Goal: Find contact information: Find contact information

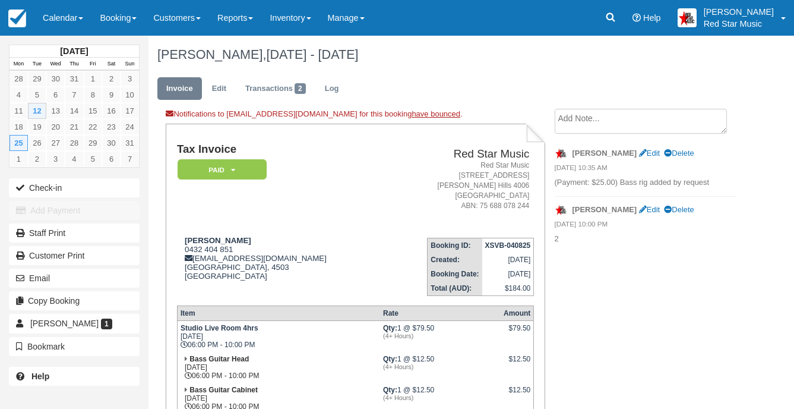
scroll to position [119, 0]
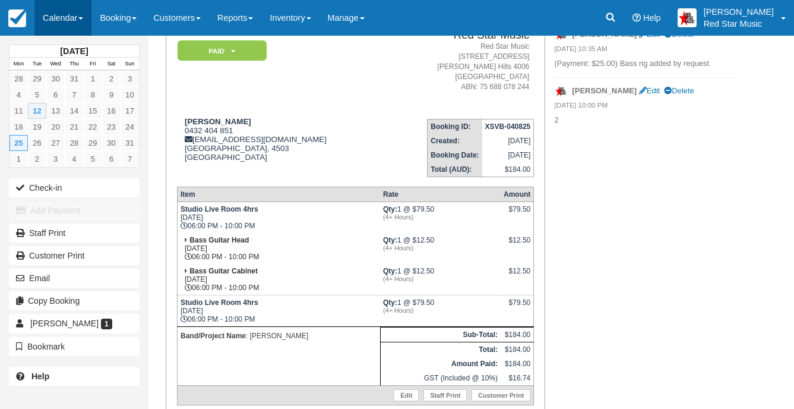
click at [72, 10] on link "Calendar" at bounding box center [62, 18] width 57 height 36
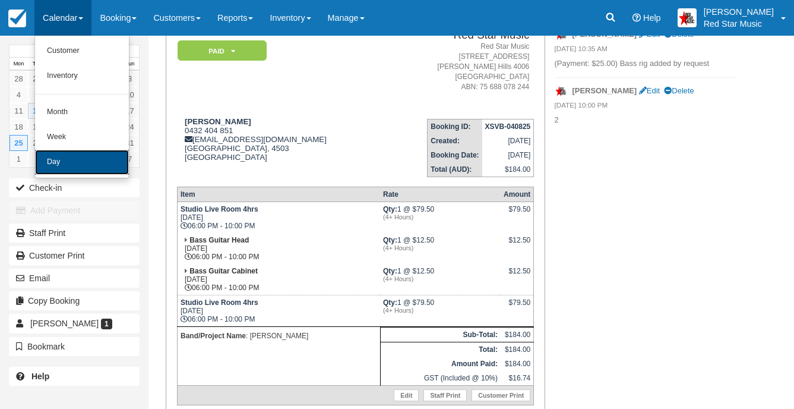
click at [99, 156] on link "Day" at bounding box center [82, 162] width 94 height 25
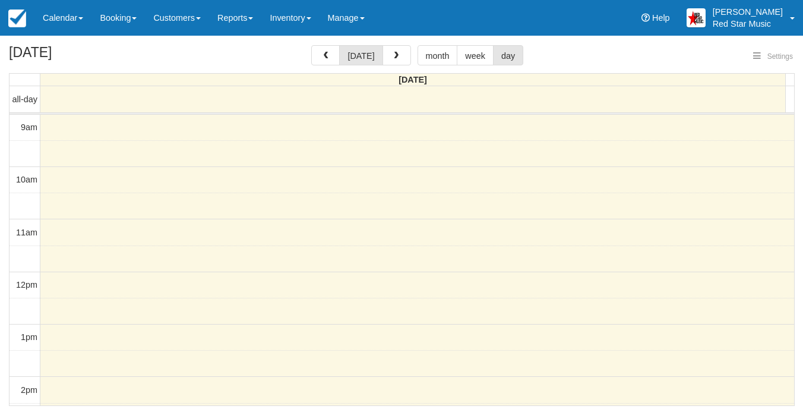
select select
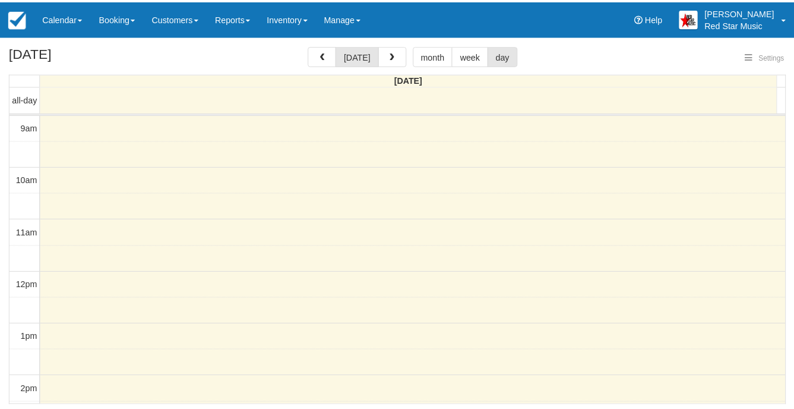
scroll to position [129, 0]
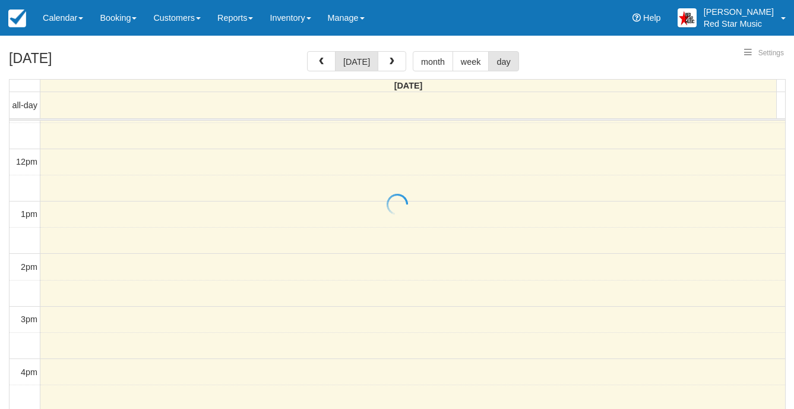
select select
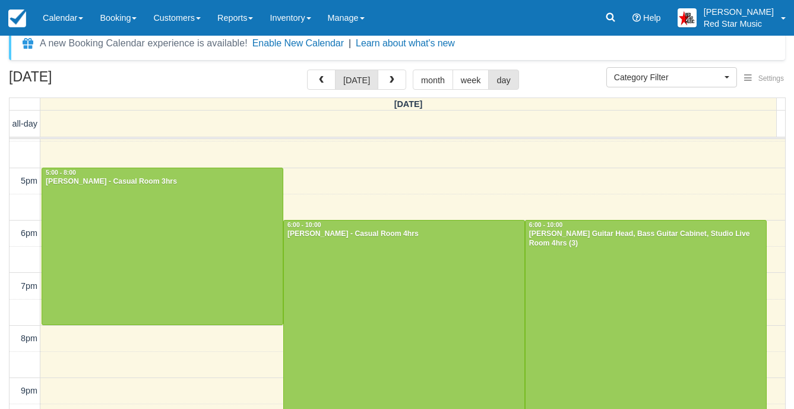
scroll to position [38, 0]
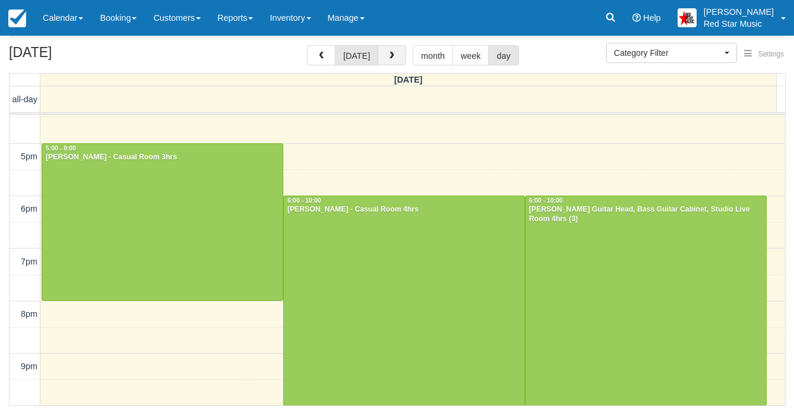
click at [388, 54] on span "button" at bounding box center [392, 56] width 8 height 8
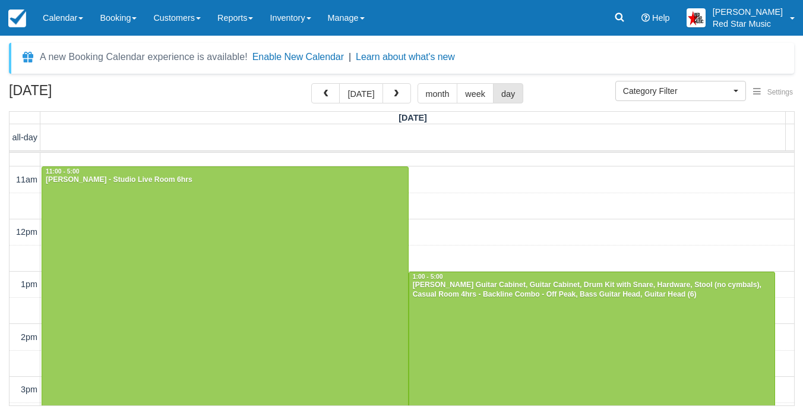
scroll to position [119, 0]
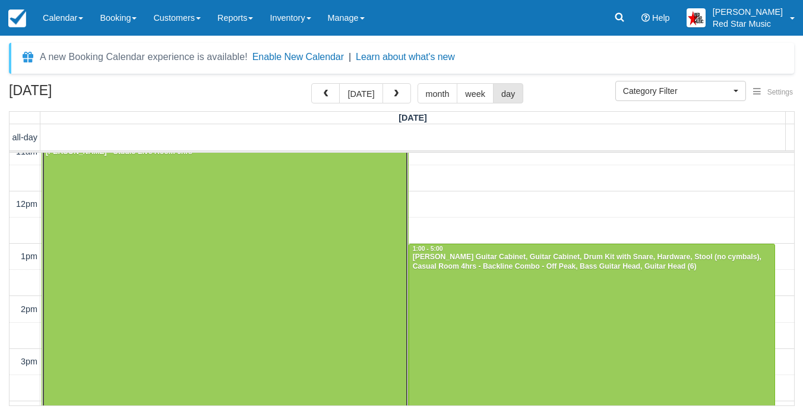
click at [359, 276] on div at bounding box center [225, 296] width 366 height 314
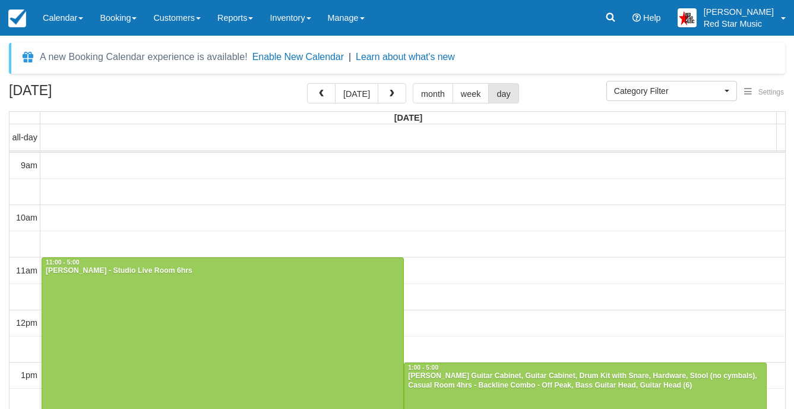
select select
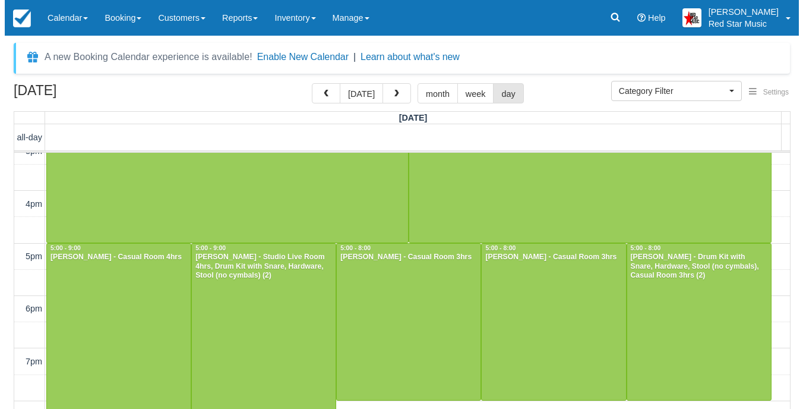
scroll to position [339, 0]
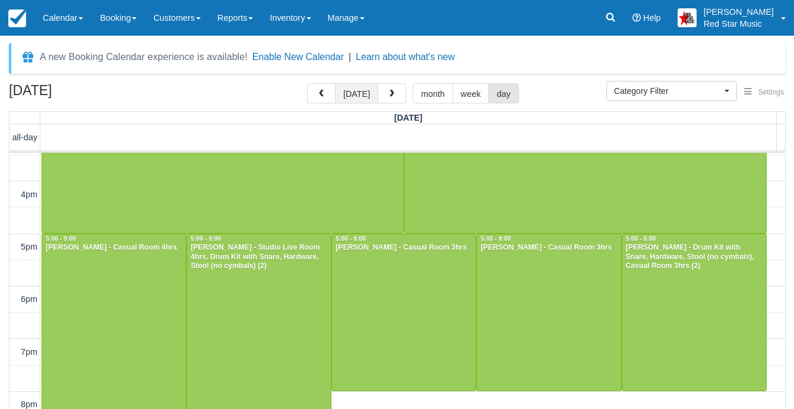
click at [349, 93] on button "today" at bounding box center [356, 93] width 43 height 20
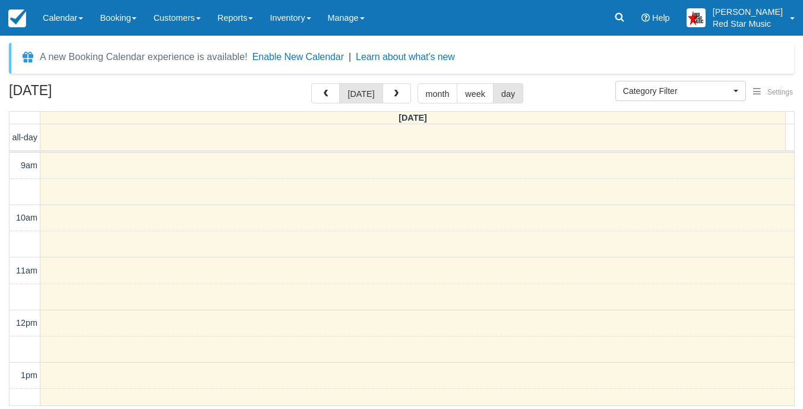
scroll to position [377, 0]
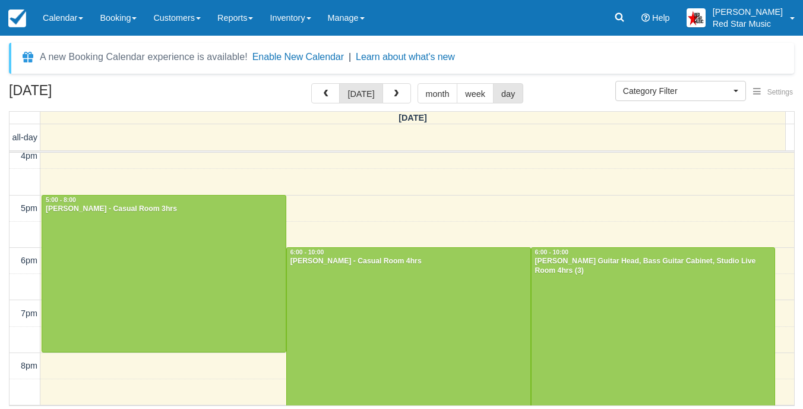
click at [537, 83] on div "August 12, 2025 today month week day" at bounding box center [402, 96] width 786 height 26
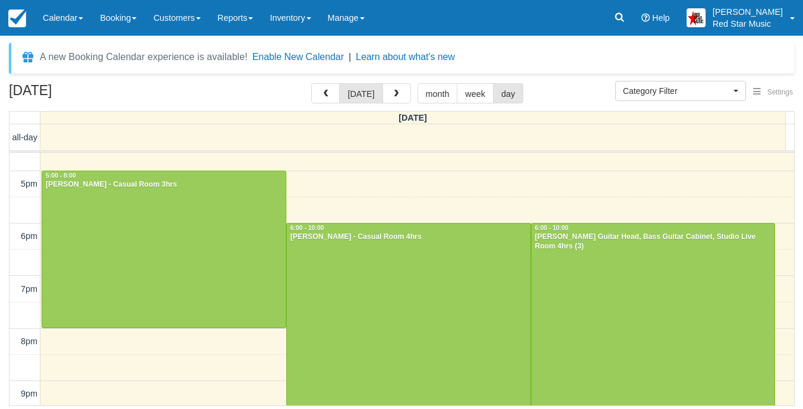
scroll to position [429, 0]
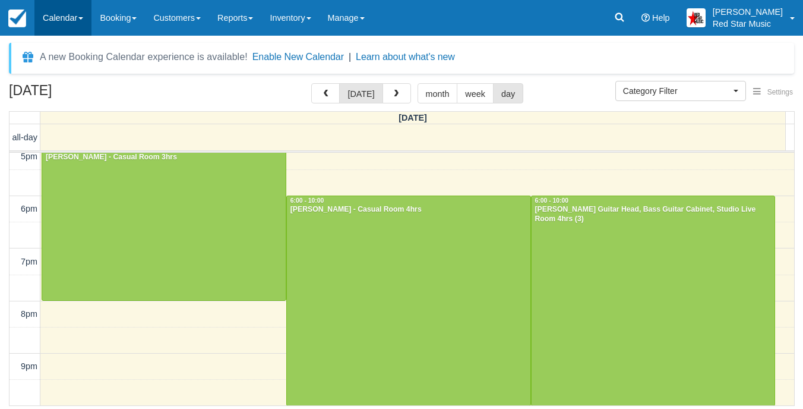
click at [55, 22] on link "Calendar" at bounding box center [62, 18] width 57 height 36
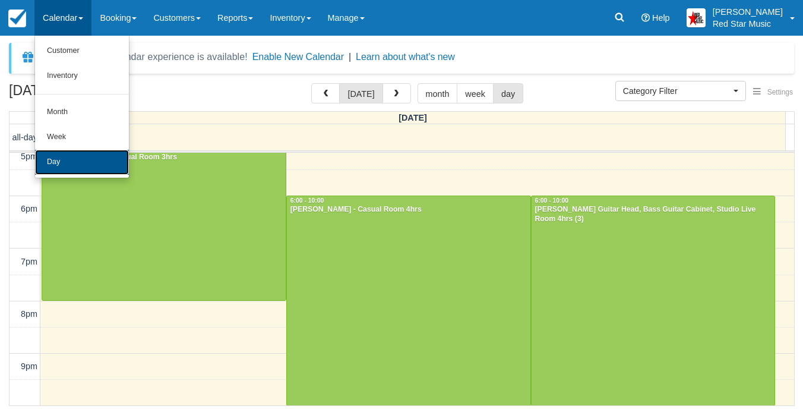
click at [94, 158] on link "Day" at bounding box center [82, 162] width 94 height 25
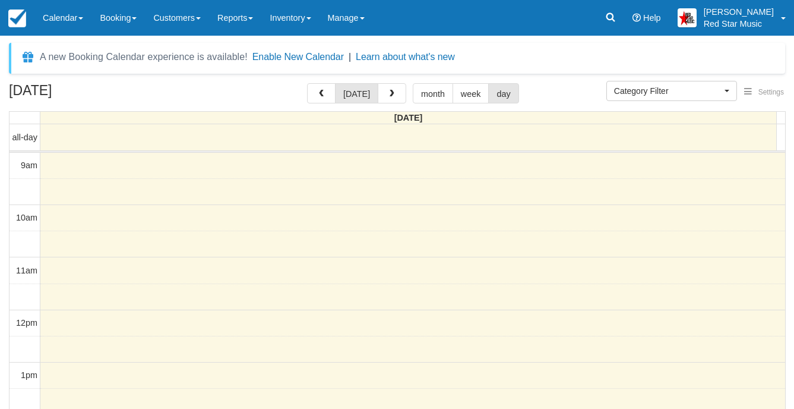
select select
drag, startPoint x: 394, startPoint y: 120, endPoint x: 431, endPoint y: 114, distance: 37.9
click at [431, 114] on th "Tuesday" at bounding box center [408, 118] width 737 height 12
drag, startPoint x: 431, startPoint y: 114, endPoint x: 438, endPoint y: 118, distance: 7.7
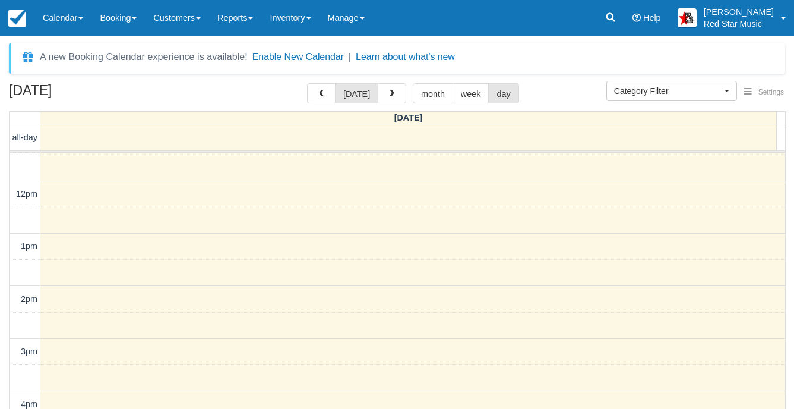
click at [438, 118] on th "Tuesday" at bounding box center [408, 118] width 737 height 12
click at [285, 94] on div "August 12, 2025 today month week day" at bounding box center [397, 96] width 777 height 26
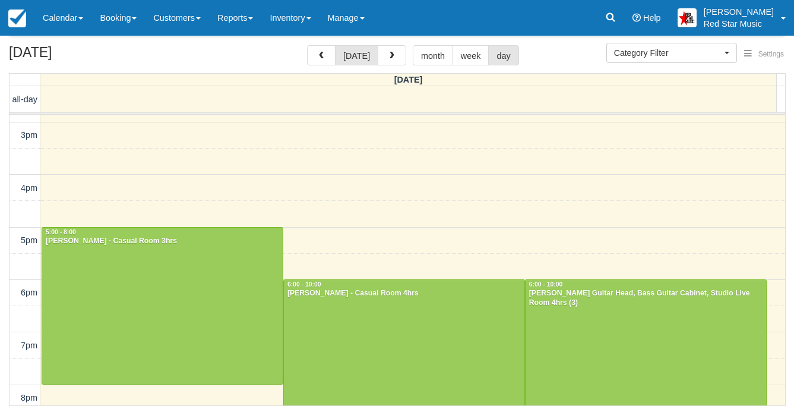
scroll to position [391, 0]
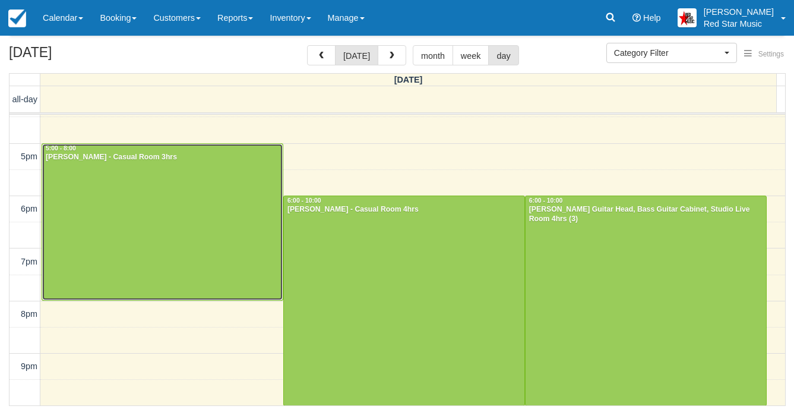
click at [150, 178] on div at bounding box center [162, 222] width 241 height 156
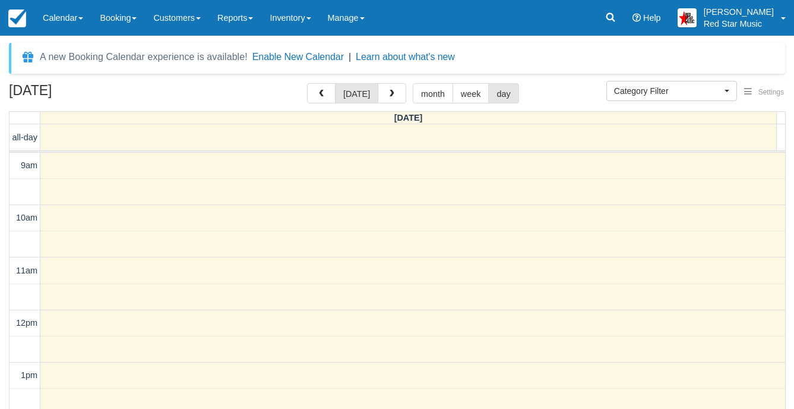
select select
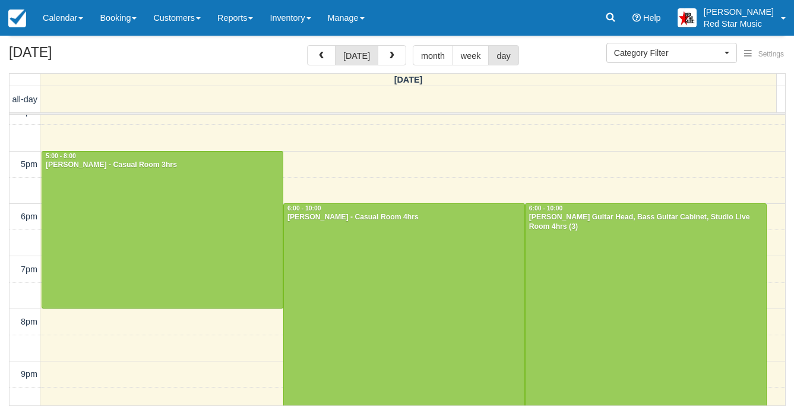
scroll to position [391, 0]
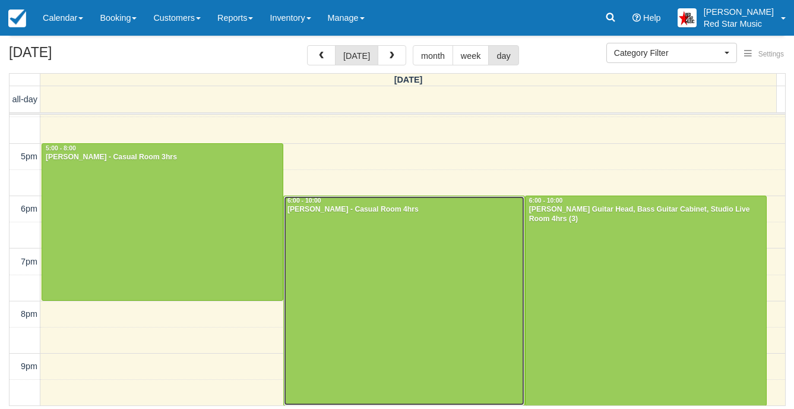
click at [371, 252] on div at bounding box center [404, 300] width 241 height 209
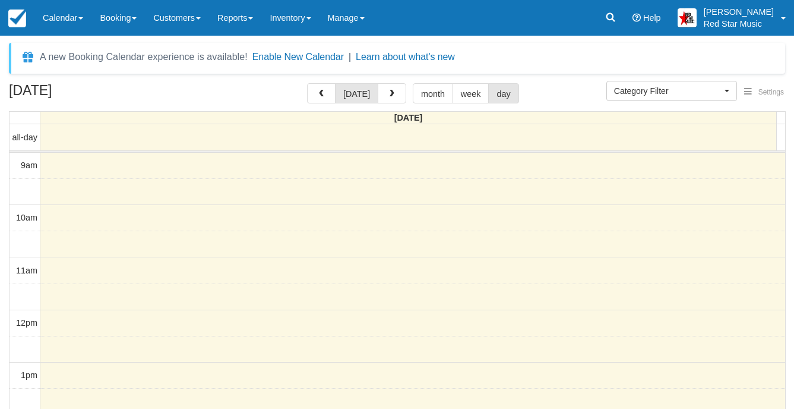
select select
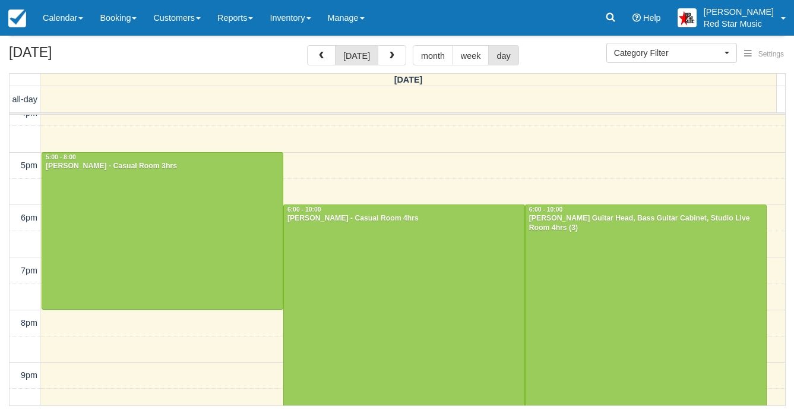
scroll to position [391, 0]
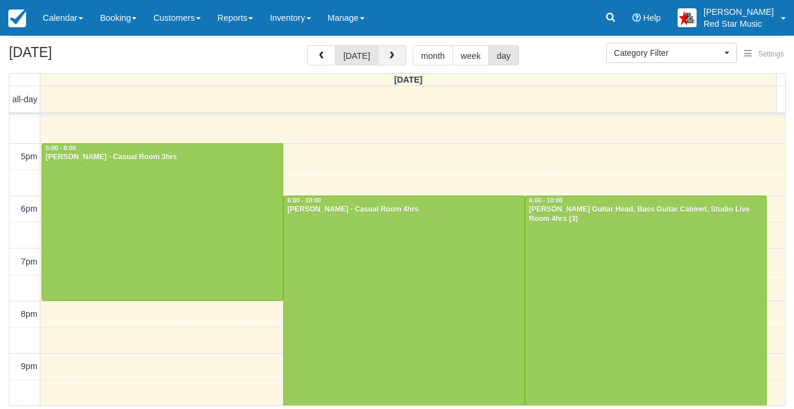
click at [390, 54] on span "button" at bounding box center [392, 56] width 8 height 8
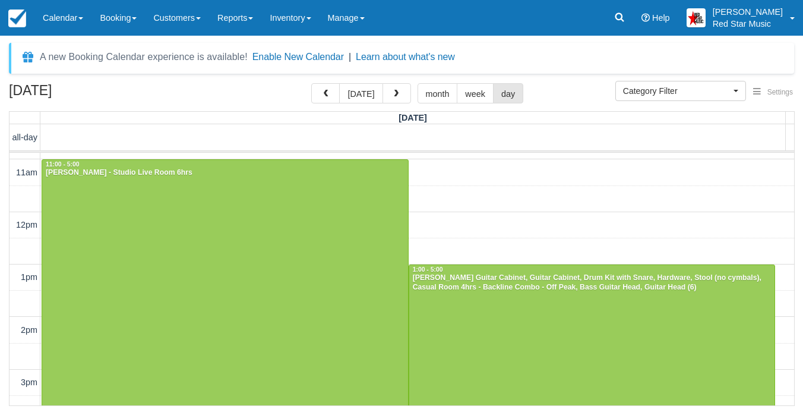
scroll to position [119, 0]
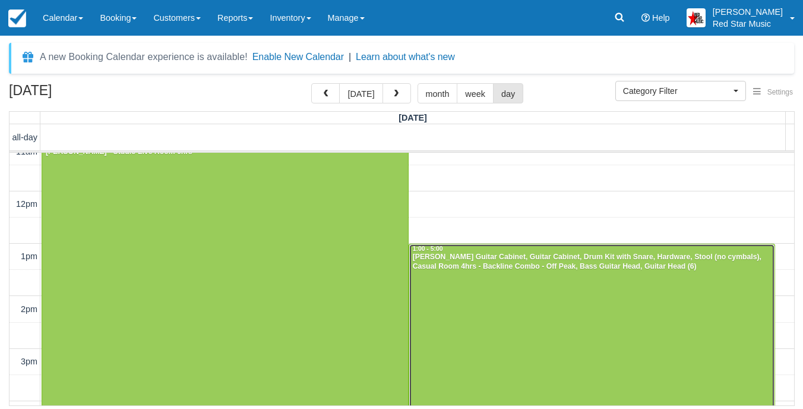
click at [561, 288] on div at bounding box center [592, 348] width 366 height 209
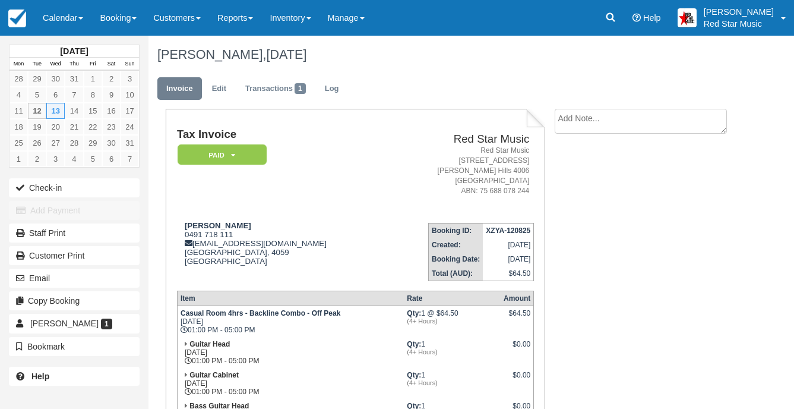
click at [588, 126] on textarea at bounding box center [641, 121] width 172 height 25
type textarea "4"
click at [586, 189] on button "Create" at bounding box center [581, 189] width 53 height 20
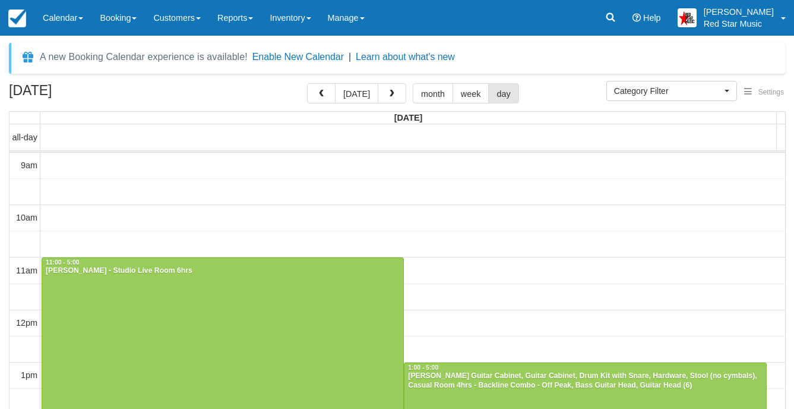
select select
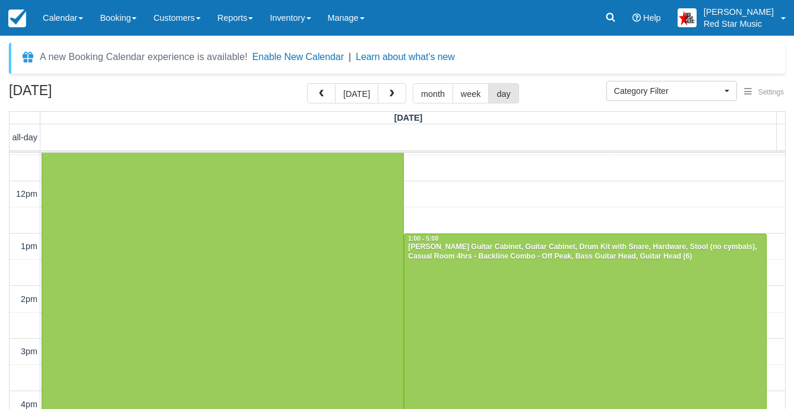
scroll to position [70, 0]
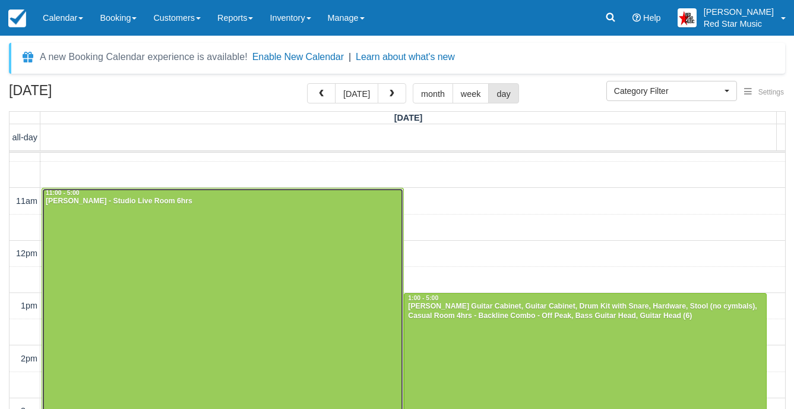
click at [317, 293] on div at bounding box center [222, 345] width 361 height 314
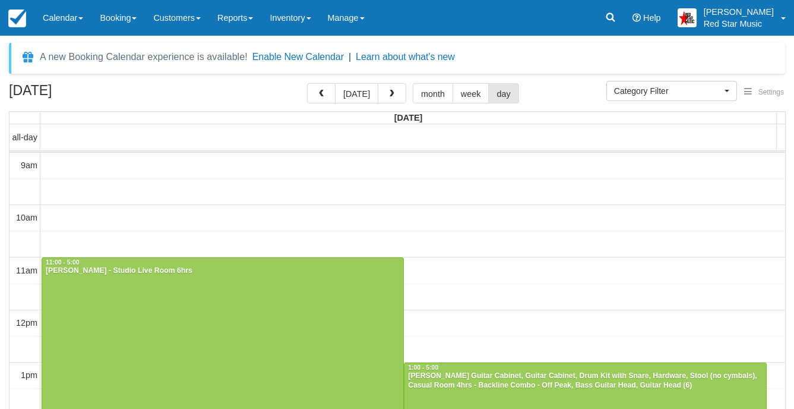
select select
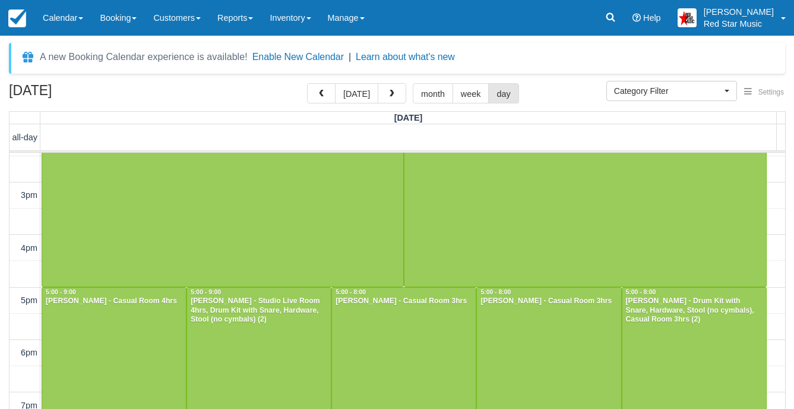
scroll to position [339, 0]
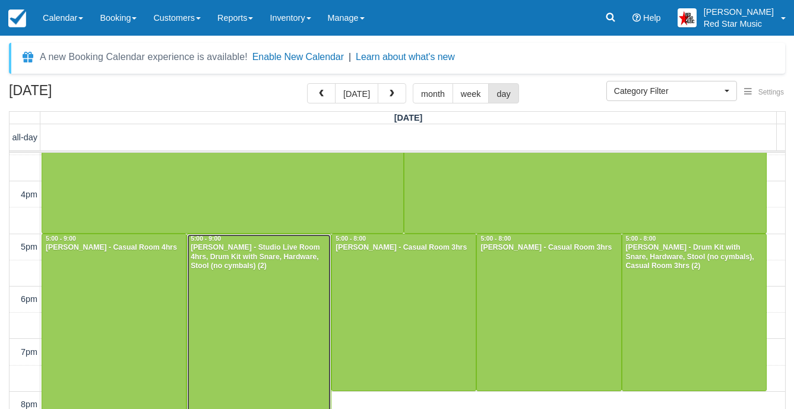
click at [275, 283] on div at bounding box center [259, 338] width 144 height 209
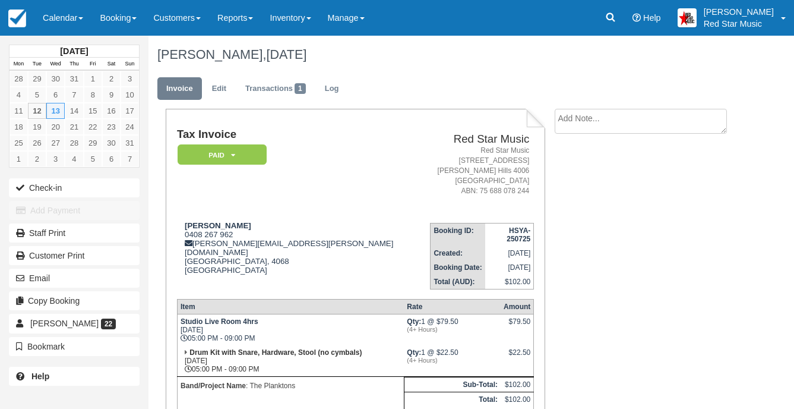
click at [595, 124] on textarea at bounding box center [641, 121] width 172 height 25
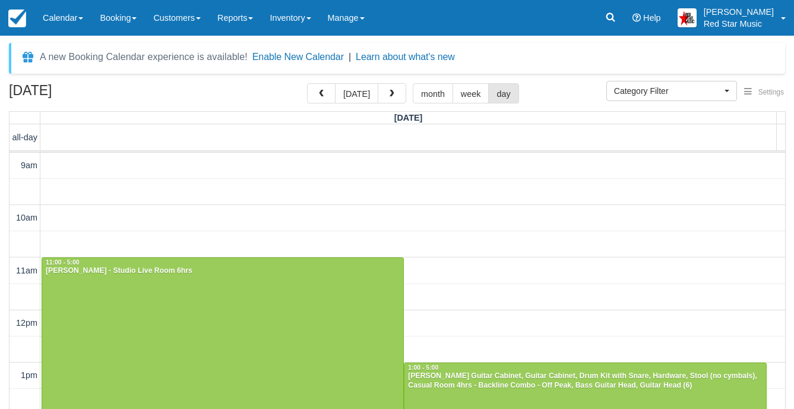
select select
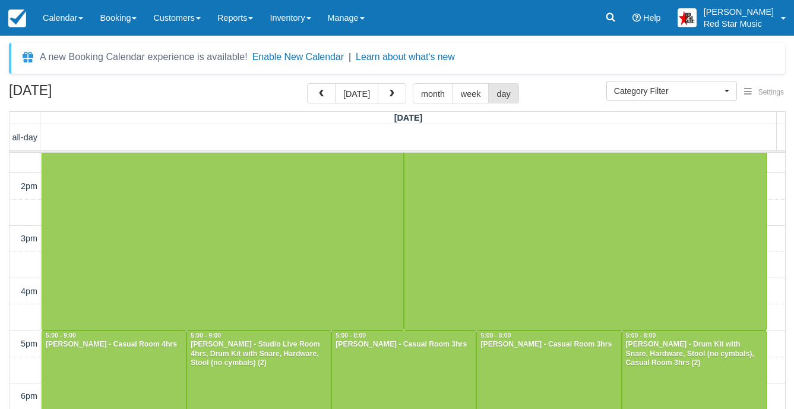
scroll to position [178, 0]
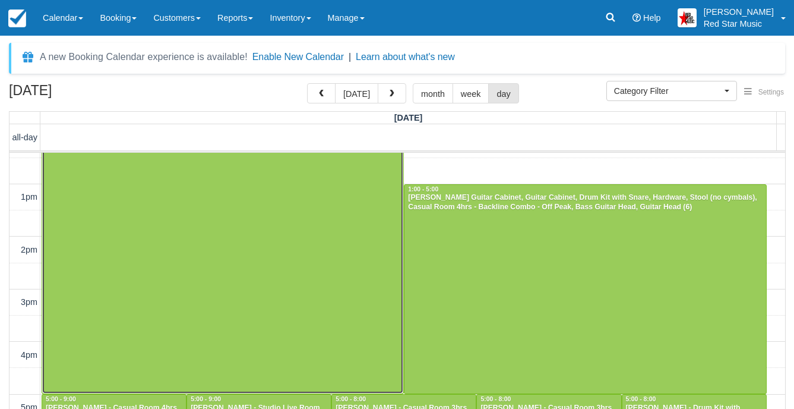
click at [281, 250] on div at bounding box center [222, 237] width 361 height 314
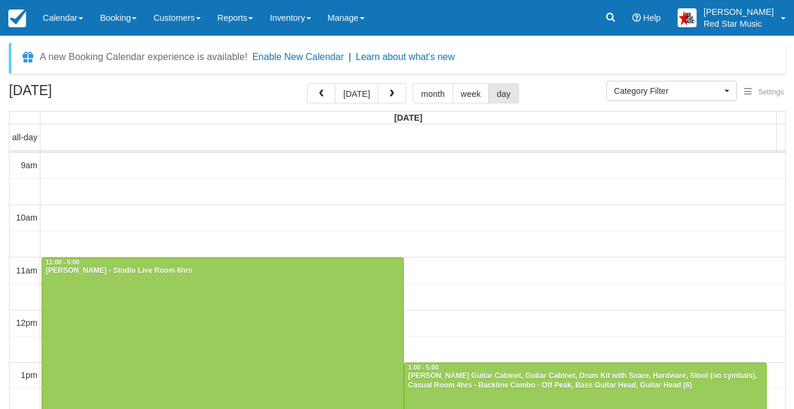
select select
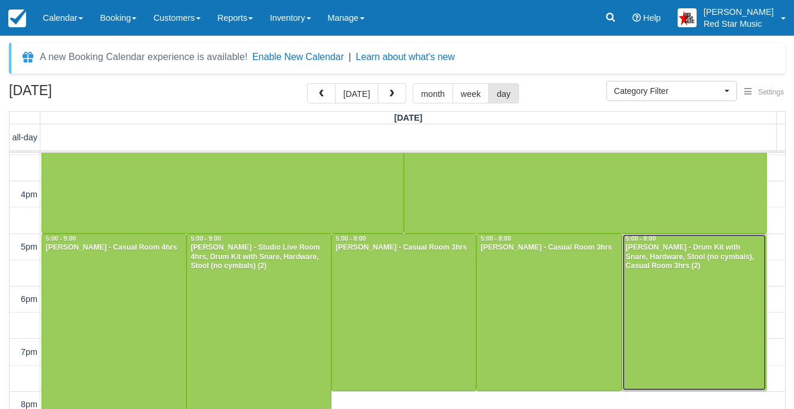
click at [680, 267] on div "Tom Ewer - Drum Kit with Snare, Hardware, Stool (no cymbals), Casual Room 3hrs …" at bounding box center [695, 257] width 138 height 29
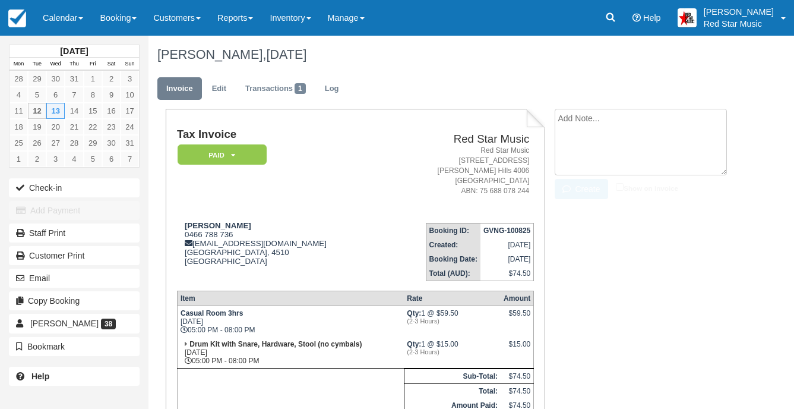
click at [636, 121] on textarea at bounding box center [641, 142] width 172 height 67
type textarea "4"
click at [583, 194] on button "Create" at bounding box center [581, 189] width 53 height 20
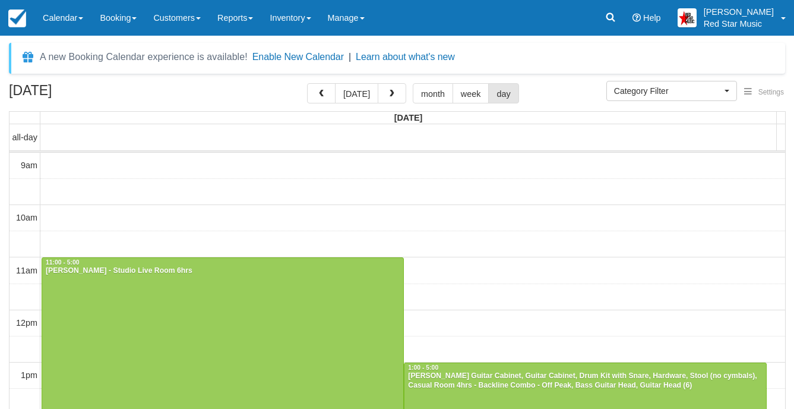
select select
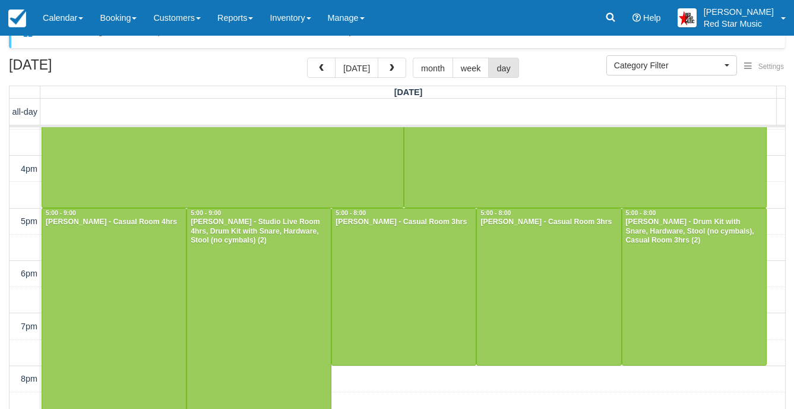
scroll to position [38, 0]
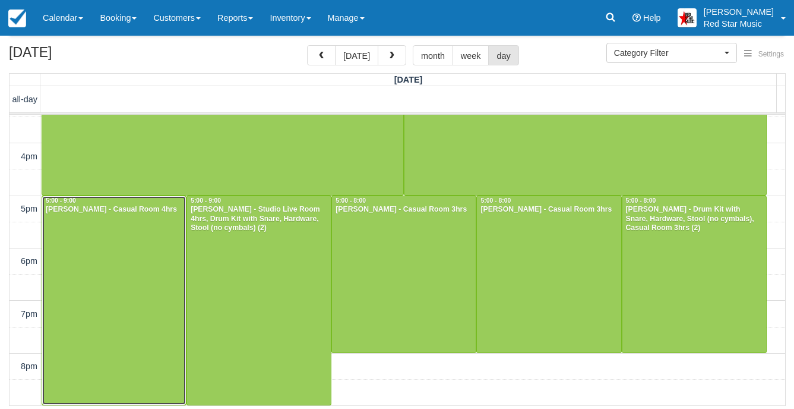
click at [133, 251] on div at bounding box center [114, 300] width 144 height 209
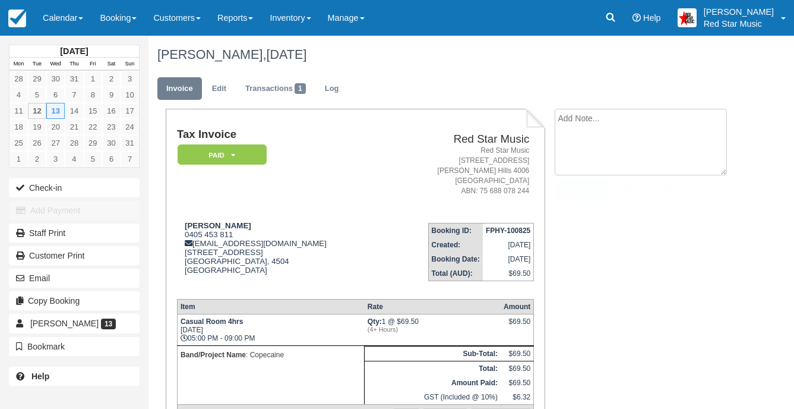
click at [584, 121] on textarea at bounding box center [641, 142] width 172 height 67
type textarea "1"
click at [585, 200] on li "1 Create Show on invoice" at bounding box center [645, 155] width 181 height 93
click at [585, 194] on button "Create" at bounding box center [581, 189] width 53 height 20
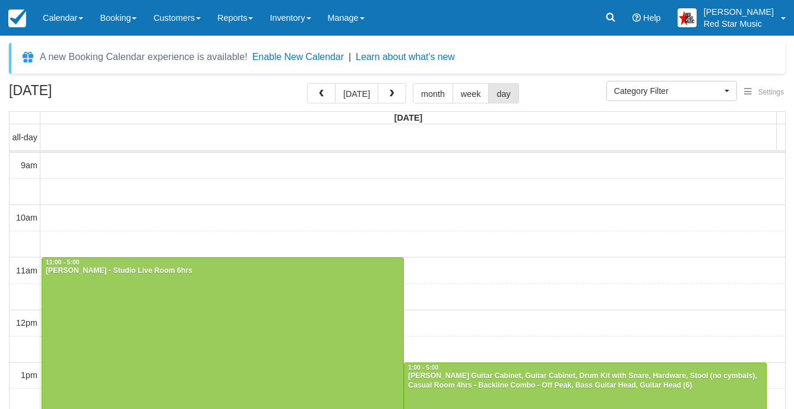
select select
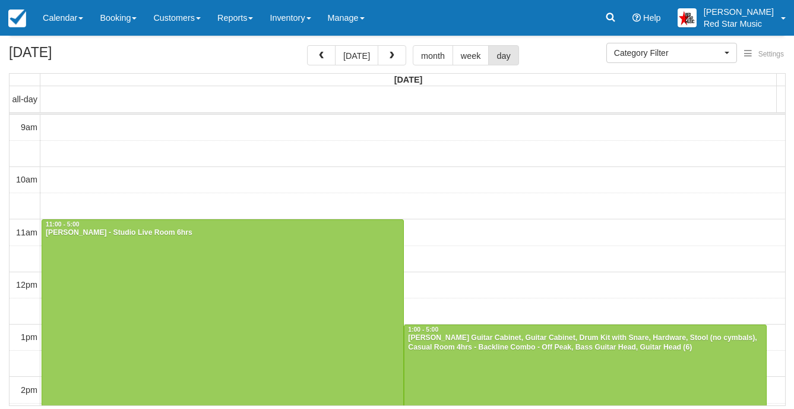
scroll to position [339, 0]
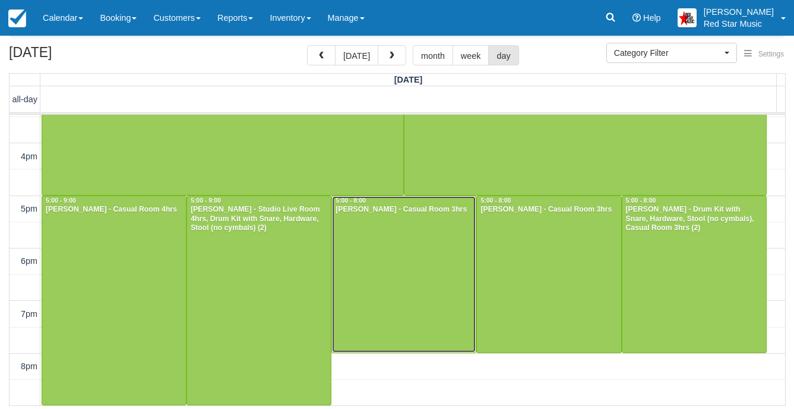
click at [373, 223] on div at bounding box center [404, 274] width 144 height 156
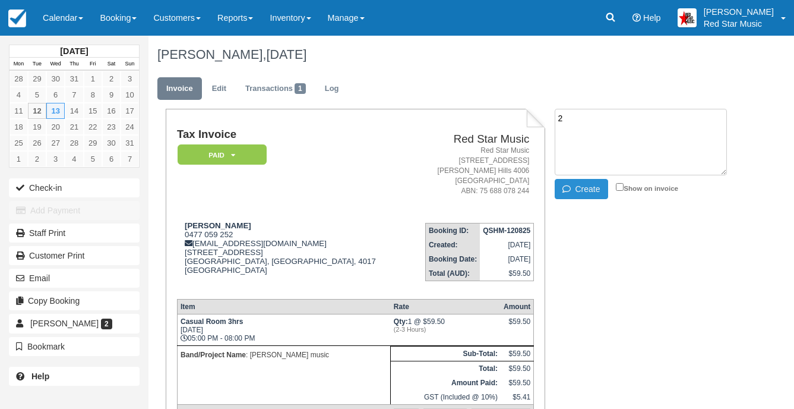
type textarea "2"
click at [572, 187] on icon "button" at bounding box center [569, 189] width 13 height 8
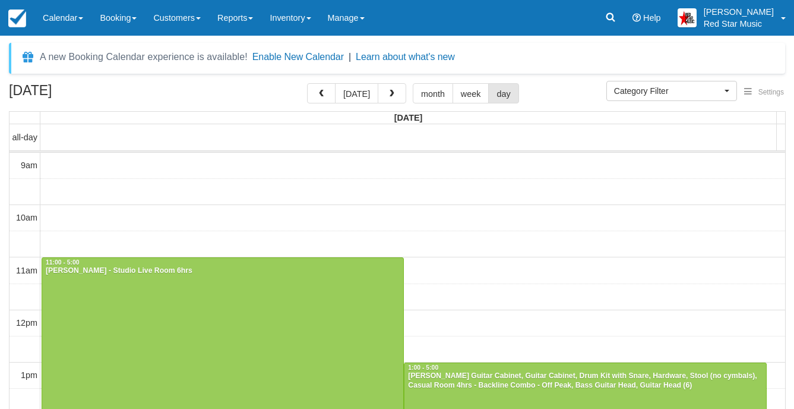
select select
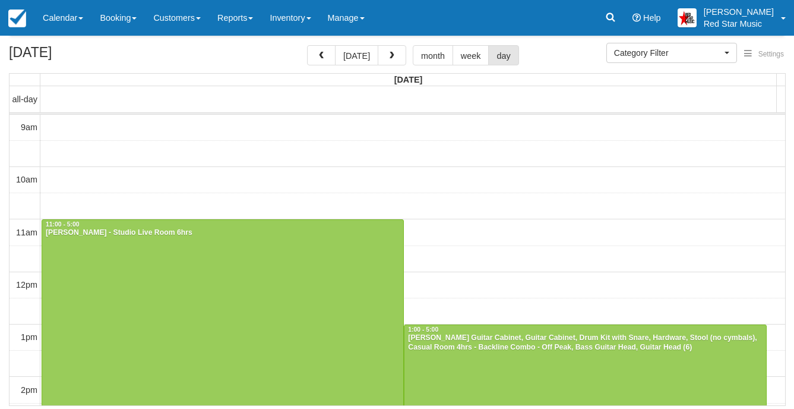
scroll to position [339, 0]
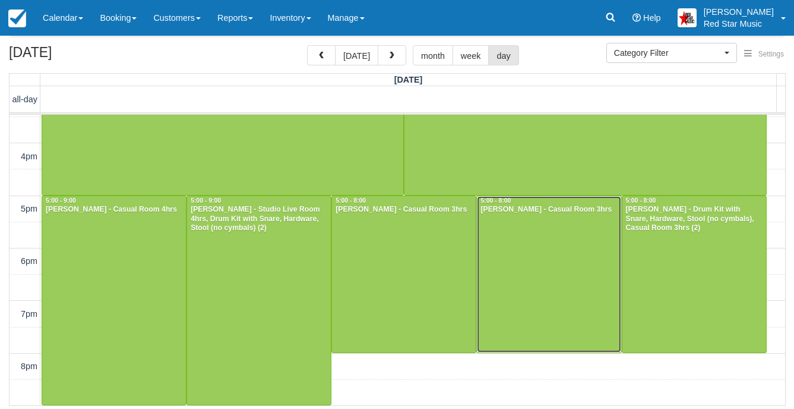
drag, startPoint x: 557, startPoint y: 235, endPoint x: 566, endPoint y: 201, distance: 35.0
click at [557, 235] on div at bounding box center [549, 274] width 144 height 156
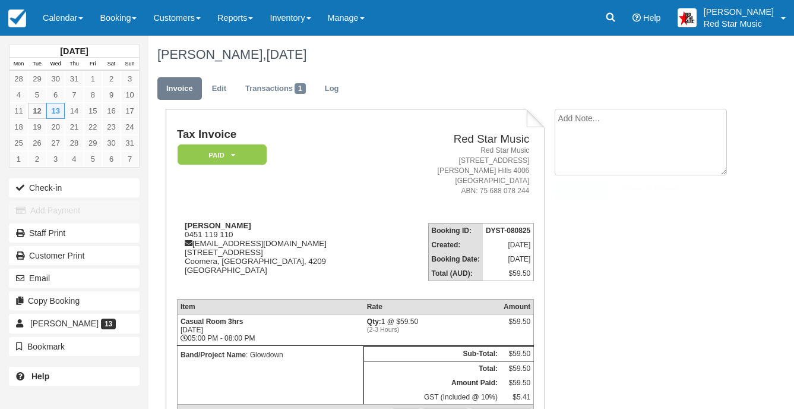
click at [572, 110] on textarea at bounding box center [641, 142] width 172 height 67
type textarea "3"
click at [582, 188] on button "Create" at bounding box center [581, 189] width 53 height 20
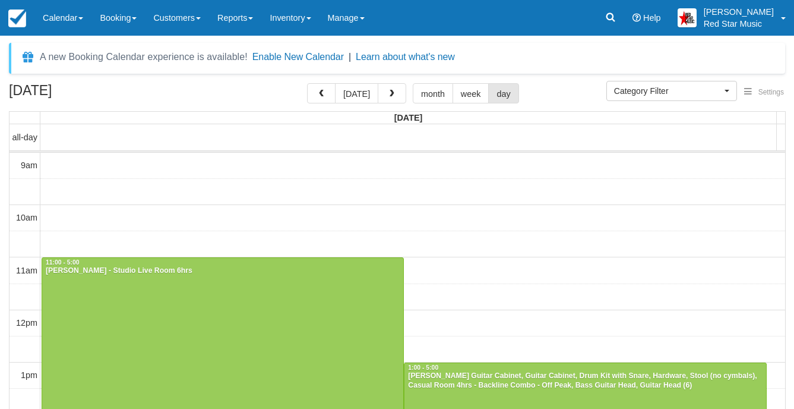
select select
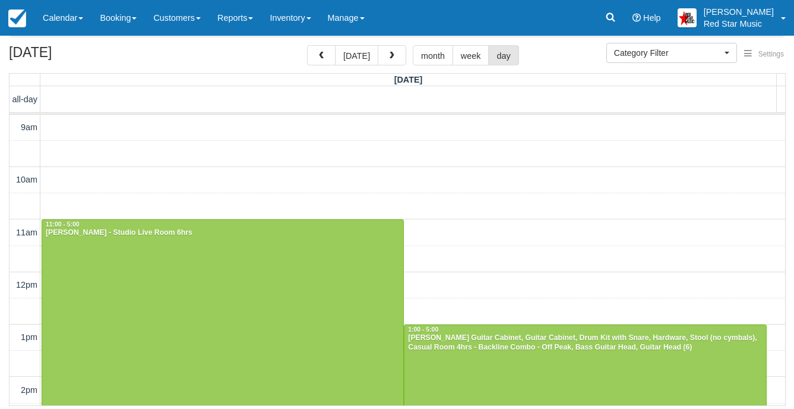
scroll to position [119, 0]
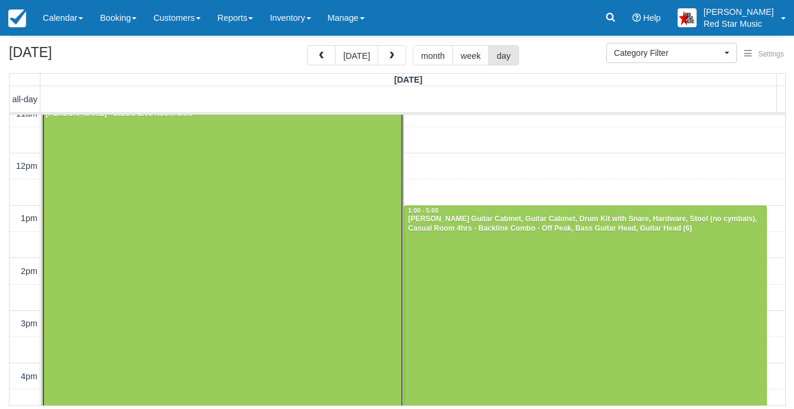
click at [319, 181] on div at bounding box center [222, 258] width 361 height 314
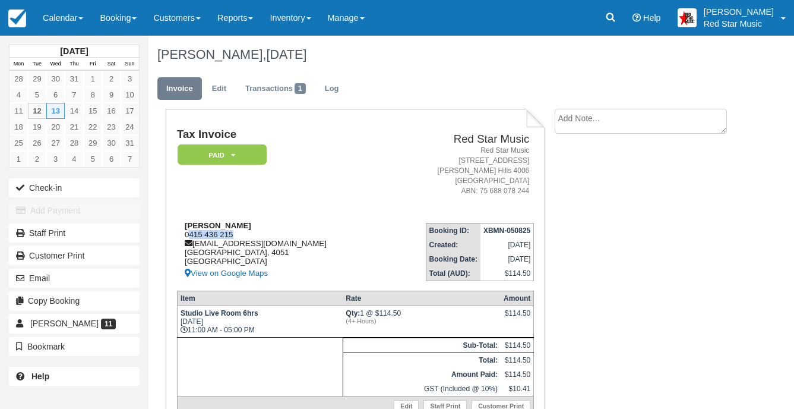
drag, startPoint x: 239, startPoint y: 234, endPoint x: 188, endPoint y: 235, distance: 51.1
click at [188, 235] on div "[PERSON_NAME] 0415 436 215 [EMAIL_ADDRESS][DOMAIN_NAME] [GEOGRAPHIC_DATA] View …" at bounding box center [280, 250] width 207 height 59
click at [384, 241] on td "Booking ID: XBMN-050825 Created: [DATE] Booking Date: [DATE] Total (AUD): $114.…" at bounding box center [459, 247] width 150 height 68
drag, startPoint x: 233, startPoint y: 236, endPoint x: 185, endPoint y: 233, distance: 47.6
click at [185, 233] on div "[PERSON_NAME] 0415 436 215 [EMAIL_ADDRESS][DOMAIN_NAME] [GEOGRAPHIC_DATA] View …" at bounding box center [280, 250] width 207 height 59
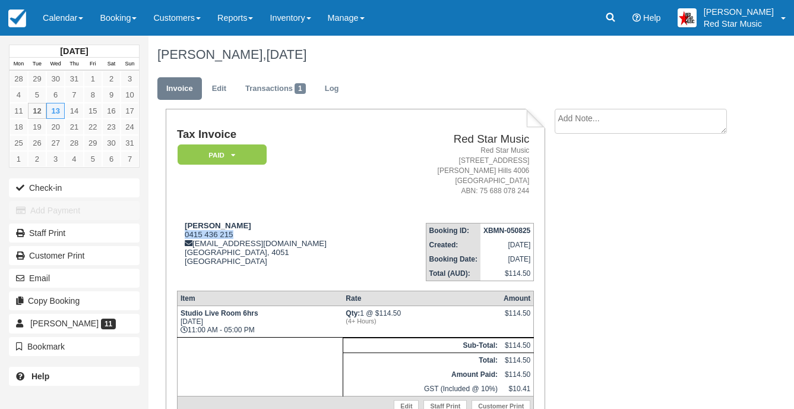
copy div "0415 436 215"
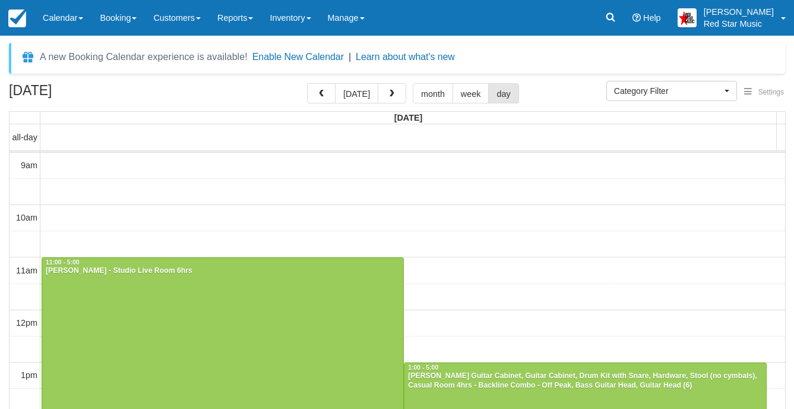
select select
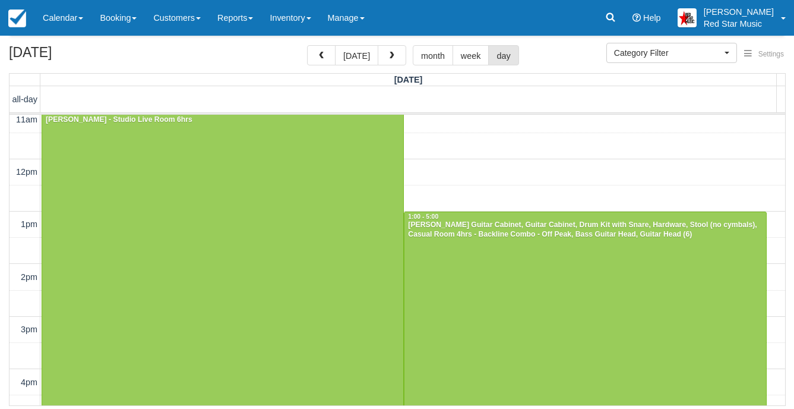
scroll to position [129, 0]
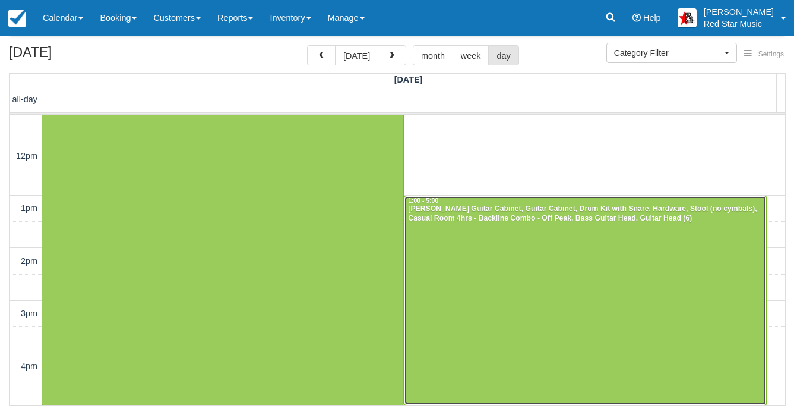
click at [490, 264] on div at bounding box center [585, 300] width 361 height 209
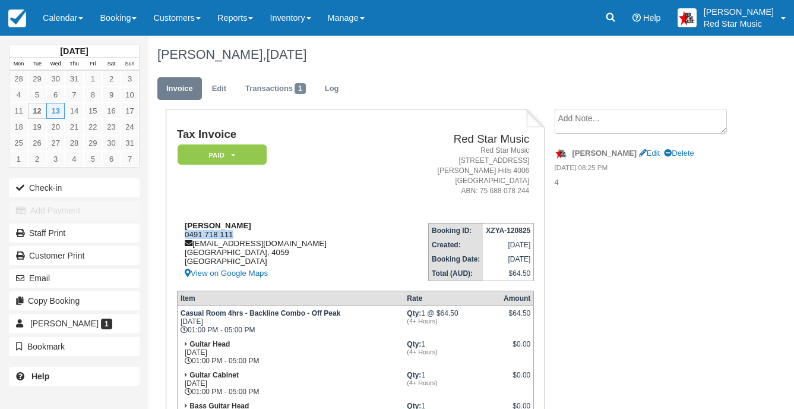
drag, startPoint x: 241, startPoint y: 234, endPoint x: 179, endPoint y: 236, distance: 61.8
click at [179, 236] on div "[PERSON_NAME] 0491 718 111 [EMAIL_ADDRESS][DOMAIN_NAME] [GEOGRAPHIC_DATA] View …" at bounding box center [281, 250] width 209 height 59
copy div "0491 718 111"
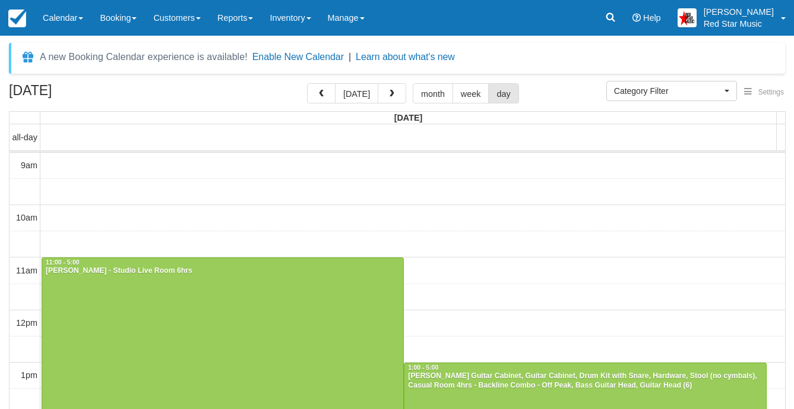
select select
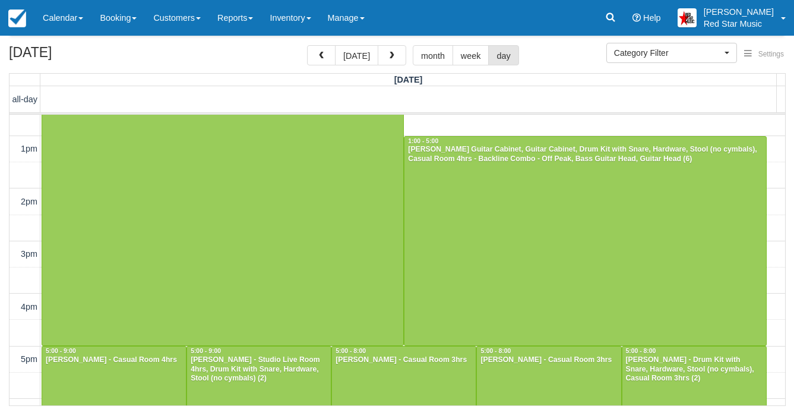
scroll to position [248, 0]
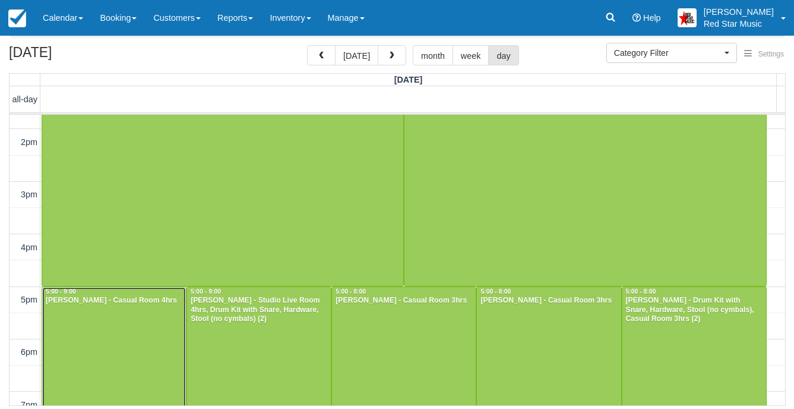
click at [109, 318] on div at bounding box center [114, 391] width 144 height 209
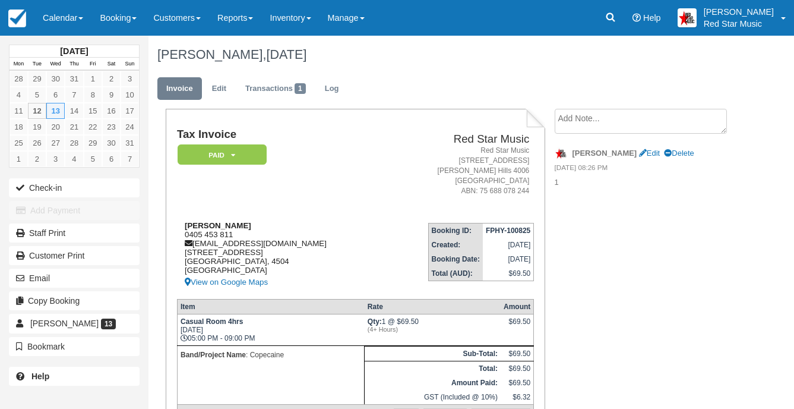
click at [232, 233] on div "[PERSON_NAME] 0405 453 811 [EMAIL_ADDRESS][DOMAIN_NAME] [STREET_ADDRESS] View o…" at bounding box center [281, 255] width 209 height 68
drag, startPoint x: 231, startPoint y: 231, endPoint x: 181, endPoint y: 236, distance: 50.2
click at [181, 236] on div "[PERSON_NAME] 0405 453 811 [EMAIL_ADDRESS][DOMAIN_NAME] [STREET_ADDRESS] View o…" at bounding box center [281, 255] width 209 height 68
copy div "0405 453 811"
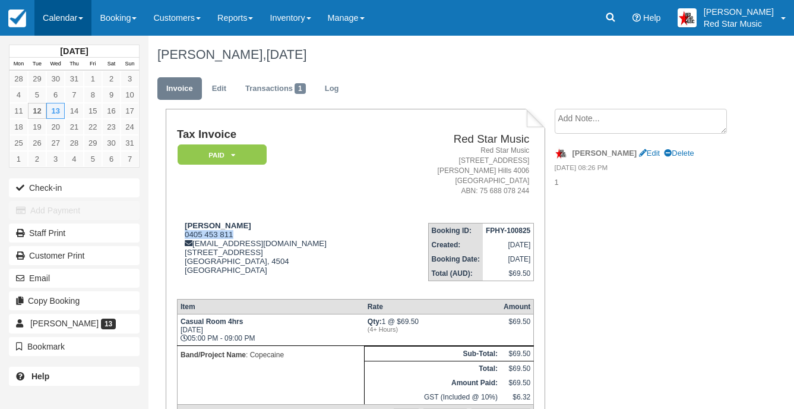
click at [69, 20] on link "Calendar" at bounding box center [62, 18] width 57 height 36
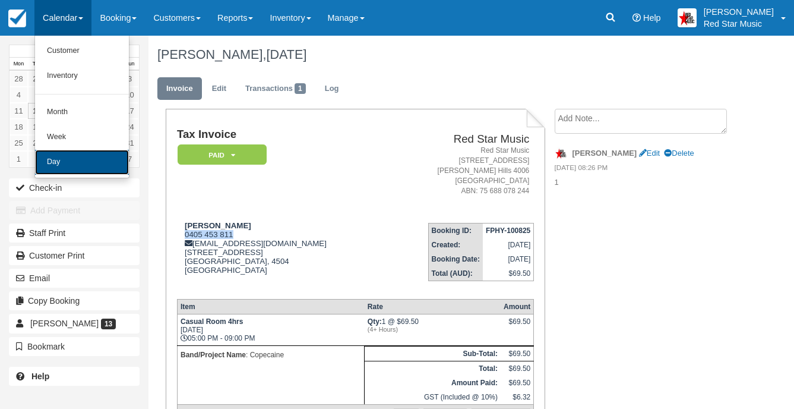
click at [67, 160] on link "Day" at bounding box center [82, 162] width 94 height 25
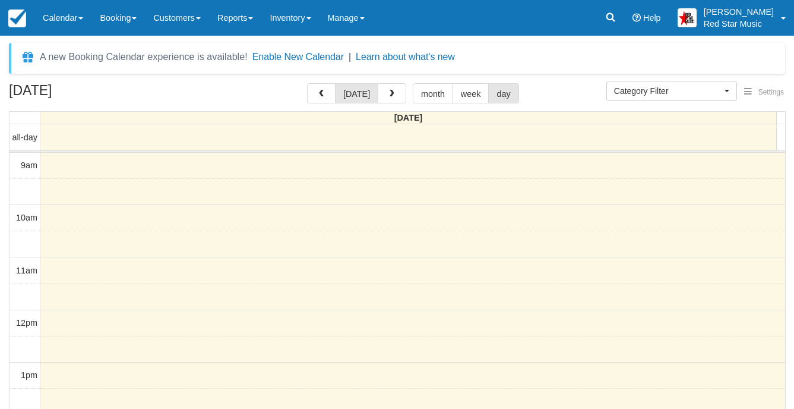
select select
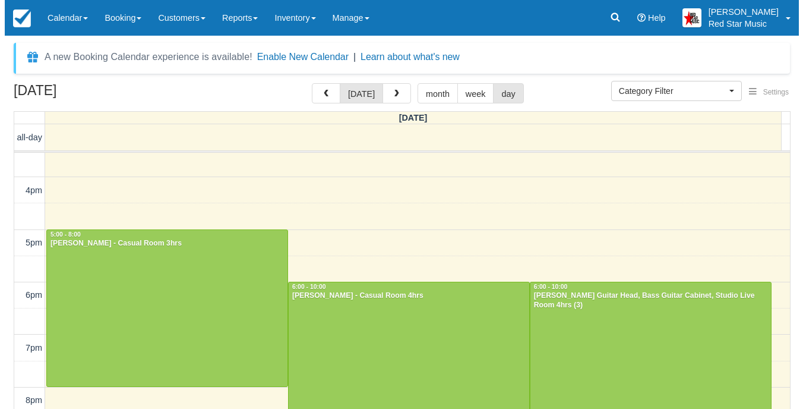
scroll to position [367, 0]
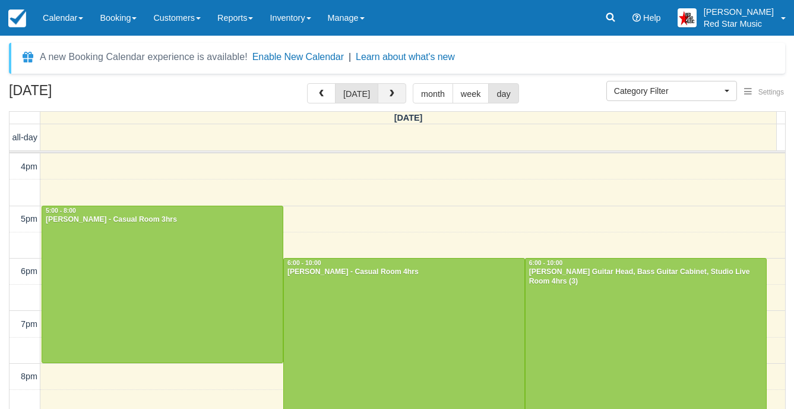
click at [383, 93] on button "button" at bounding box center [392, 93] width 29 height 20
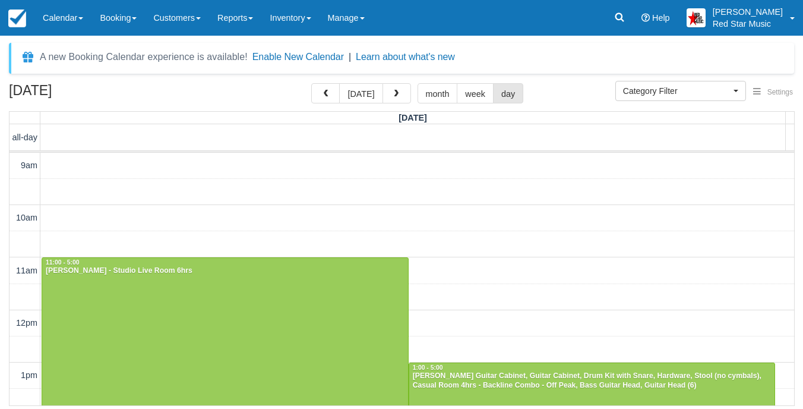
scroll to position [377, 0]
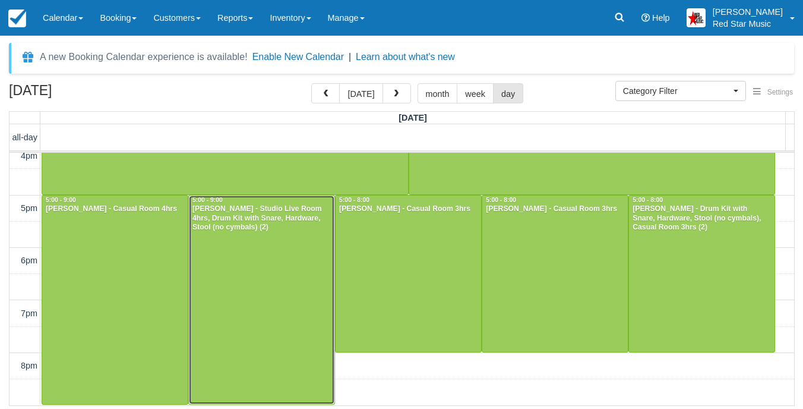
click at [248, 258] on div at bounding box center [262, 299] width 146 height 209
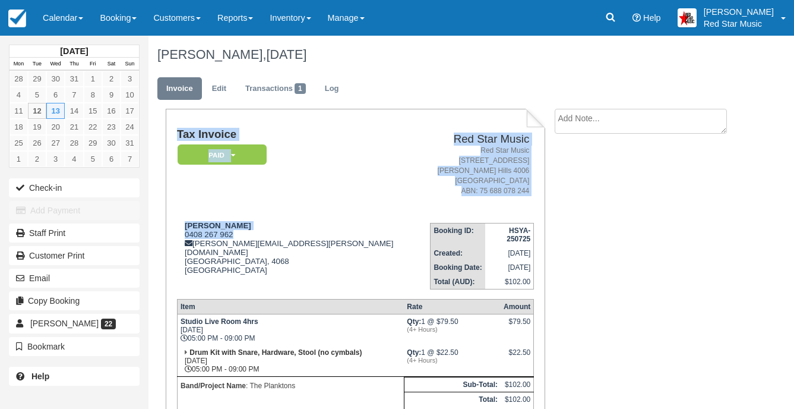
drag, startPoint x: 232, startPoint y: 232, endPoint x: 176, endPoint y: 235, distance: 56.0
click at [176, 235] on div "Tax Invoice Paid   Pending Reserved Deposit Waiting Cancelled Red Star Music Re…" at bounding box center [356, 295] width 380 height 373
drag, startPoint x: 176, startPoint y: 235, endPoint x: 278, endPoint y: 221, distance: 103.2
click at [292, 218] on td "Joe Gallagher 0408 267 962 joe.gallagher@morgans.com.au Queensland, 4068 Austra…" at bounding box center [303, 251] width 253 height 76
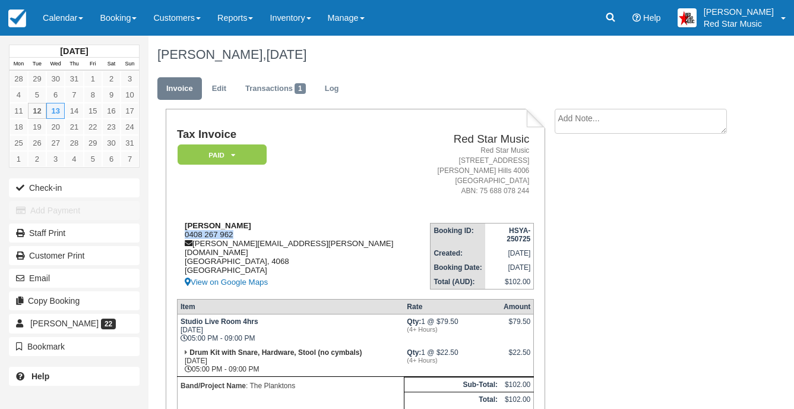
drag, startPoint x: 185, startPoint y: 235, endPoint x: 231, endPoint y: 232, distance: 45.8
click at [231, 232] on div "Joe Gallagher 0408 267 962 joe.gallagher@morgans.com.au Queensland, 4068 Austra…" at bounding box center [303, 255] width 253 height 68
copy div "0408 267 962"
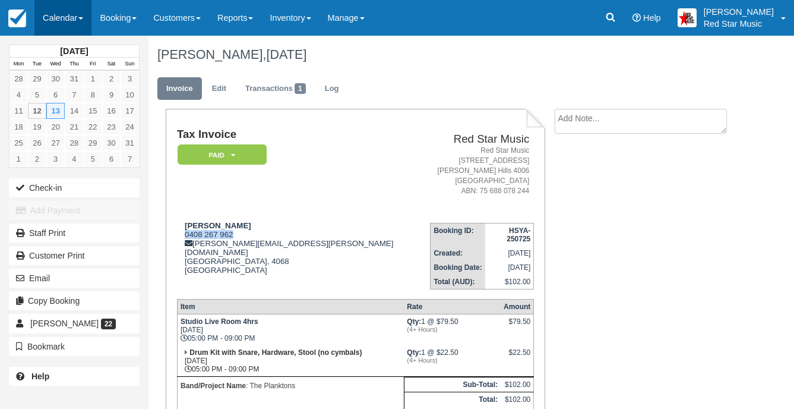
click at [83, 18] on span at bounding box center [80, 18] width 5 height 2
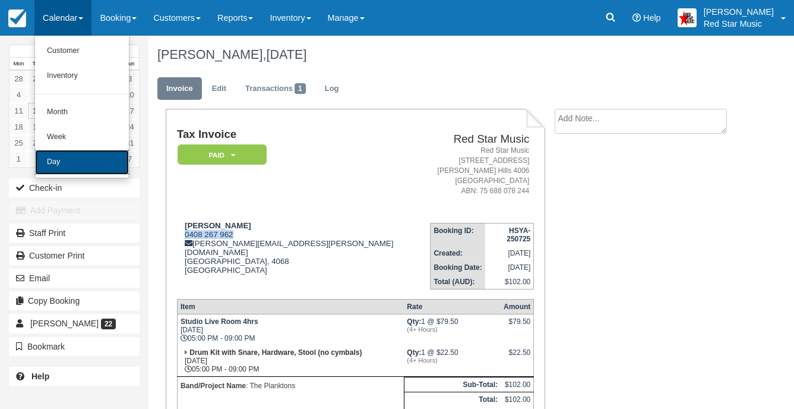
click at [93, 163] on link "Day" at bounding box center [82, 162] width 94 height 25
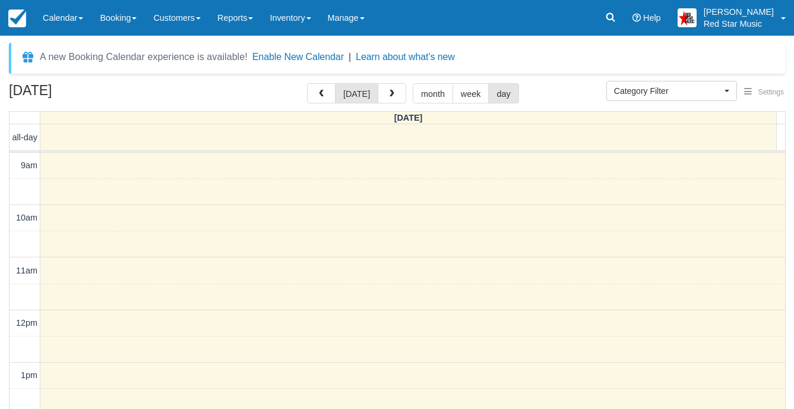
select select
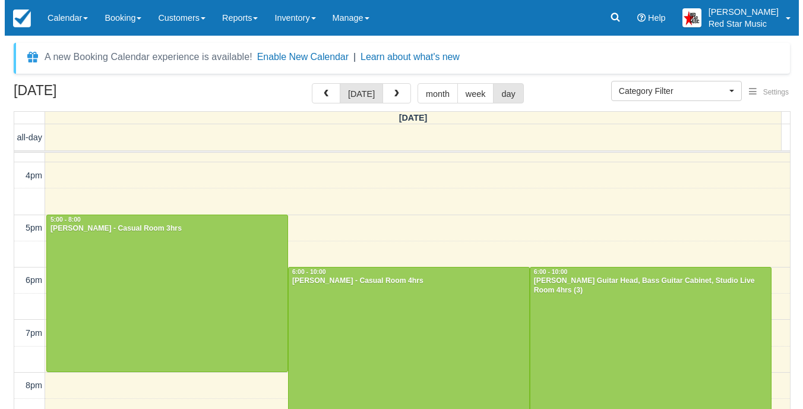
scroll to position [367, 0]
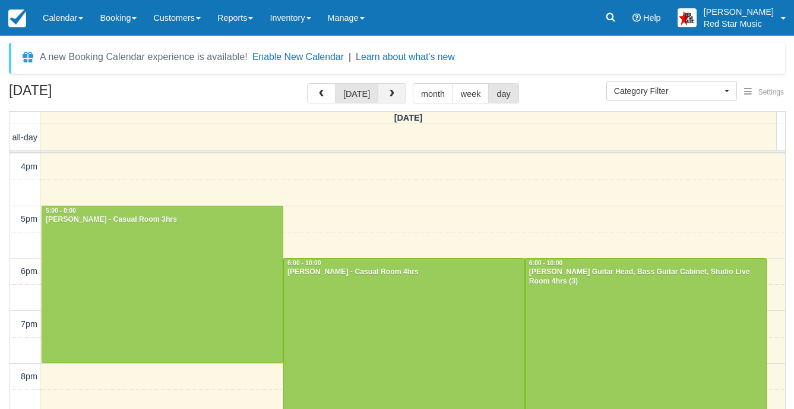
click at [390, 96] on span "button" at bounding box center [392, 94] width 8 height 8
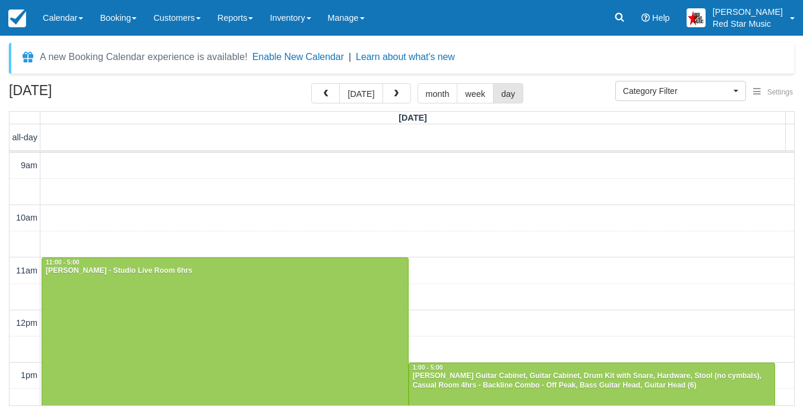
scroll to position [377, 0]
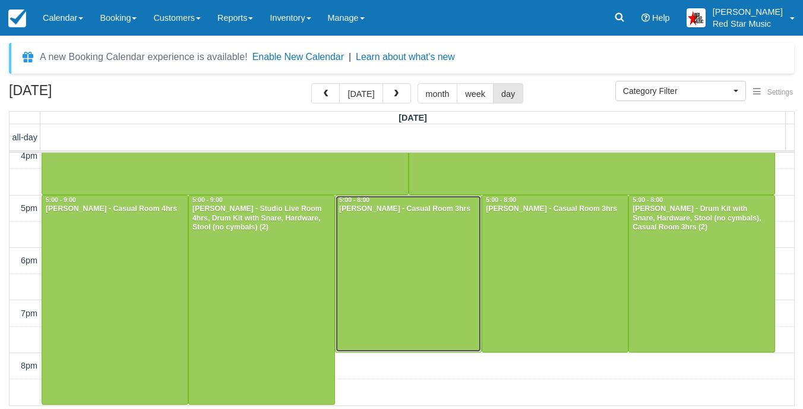
click at [379, 234] on div at bounding box center [409, 273] width 146 height 156
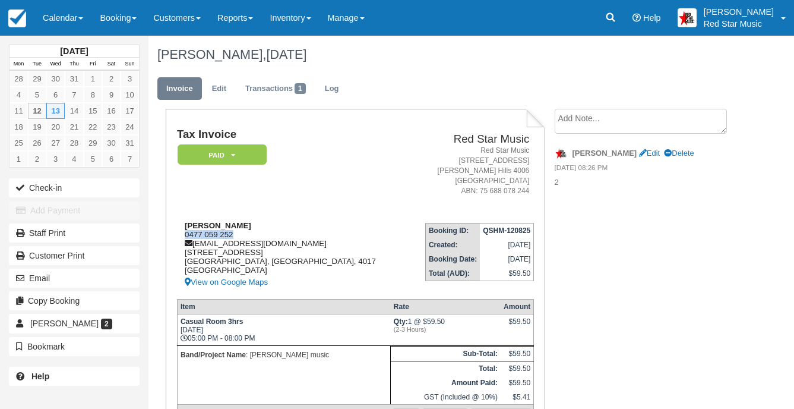
drag, startPoint x: 233, startPoint y: 235, endPoint x: 186, endPoint y: 234, distance: 47.0
click at [186, 234] on div "[PERSON_NAME] 0477 059 252 [EMAIL_ADDRESS][DOMAIN_NAME] [STREET_ADDRESS] View o…" at bounding box center [292, 255] width 231 height 68
copy div "0477 059 252"
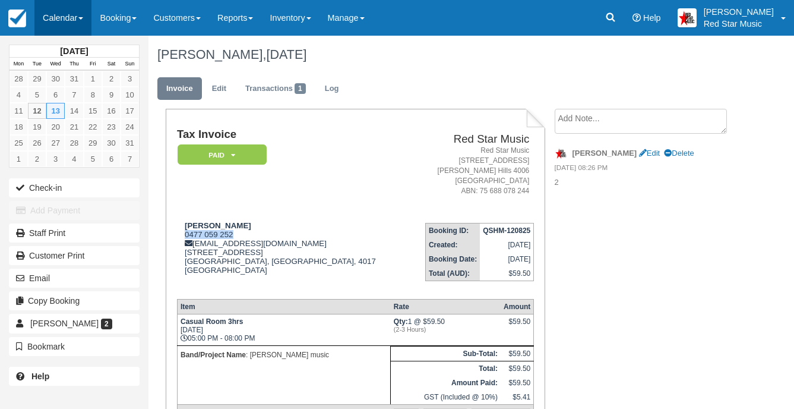
click at [57, 11] on link "Calendar" at bounding box center [62, 18] width 57 height 36
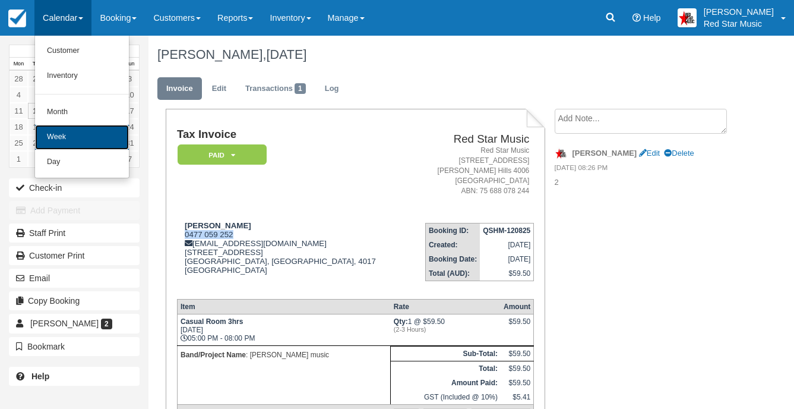
click at [78, 144] on link "Week" at bounding box center [82, 137] width 94 height 25
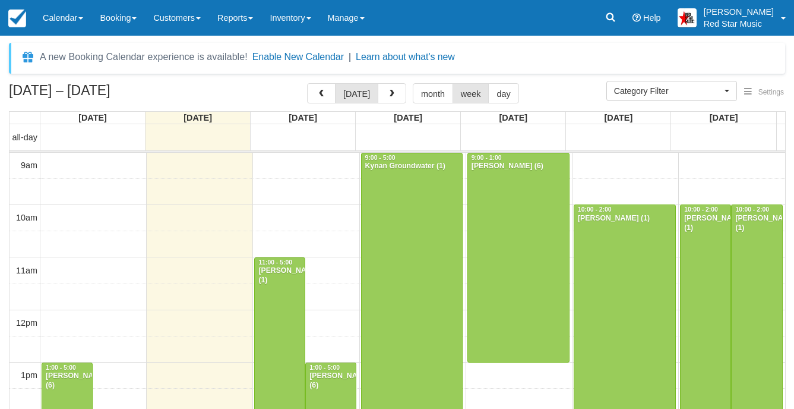
select select
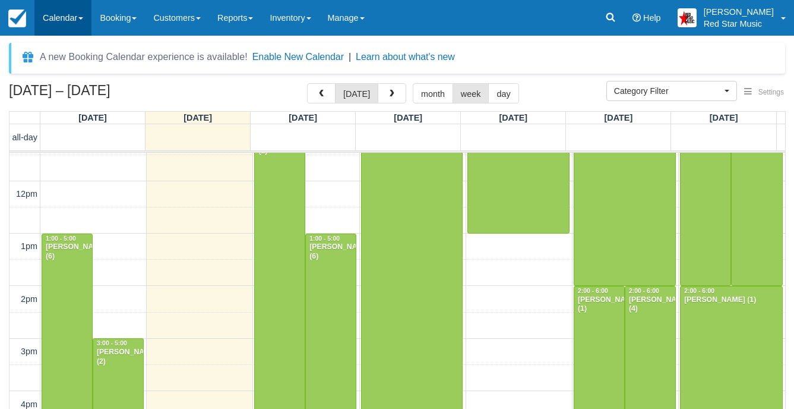
click at [62, 21] on link "Calendar" at bounding box center [62, 18] width 57 height 36
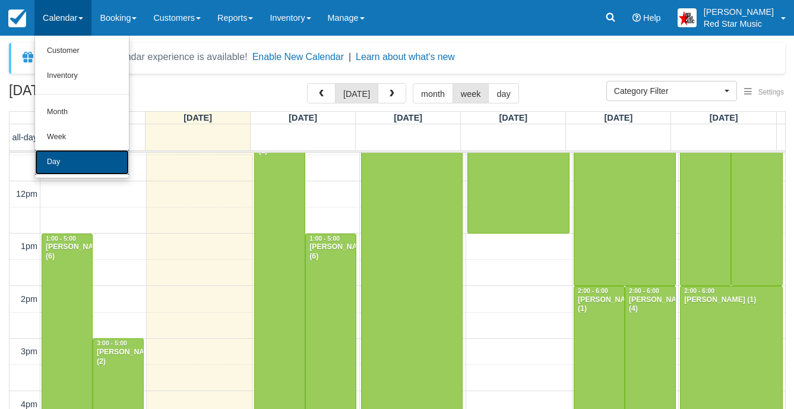
click at [72, 160] on link "Day" at bounding box center [82, 162] width 94 height 25
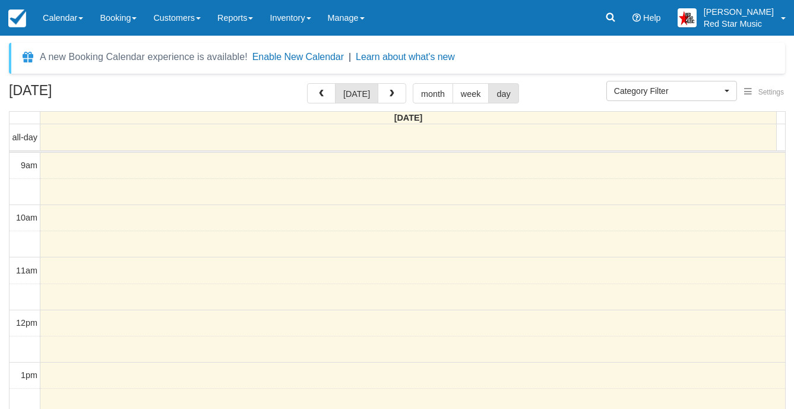
select select
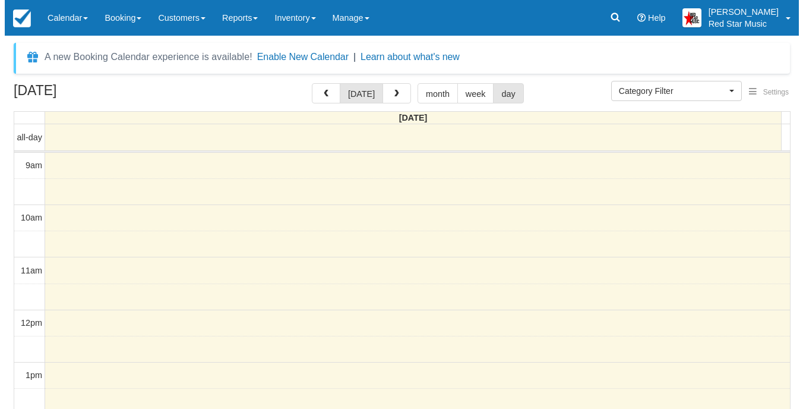
scroll to position [129, 0]
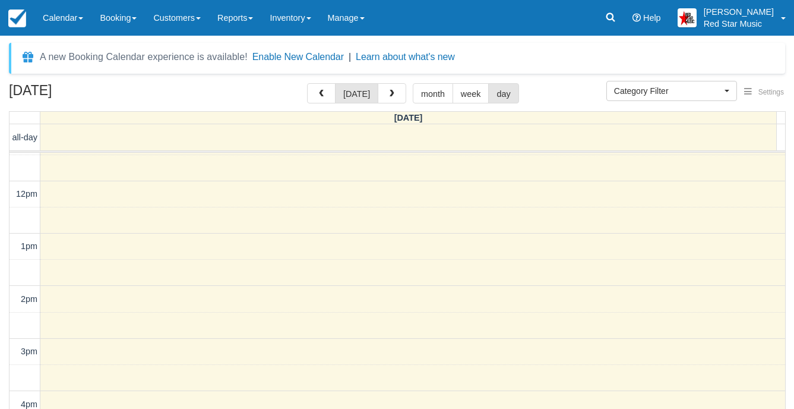
click at [388, 91] on span "button" at bounding box center [392, 94] width 8 height 8
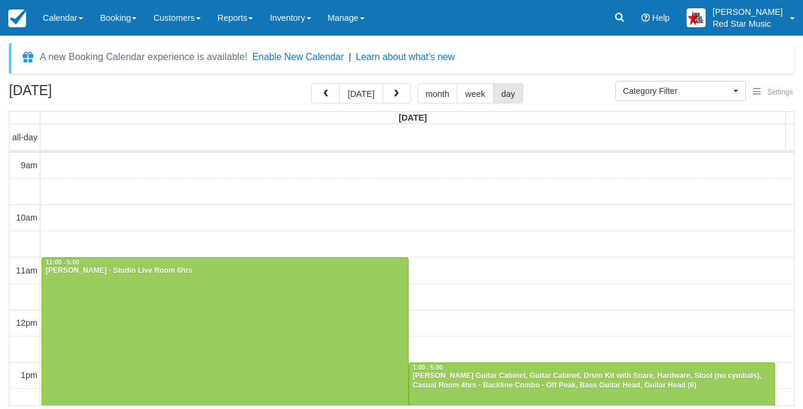
scroll to position [377, 0]
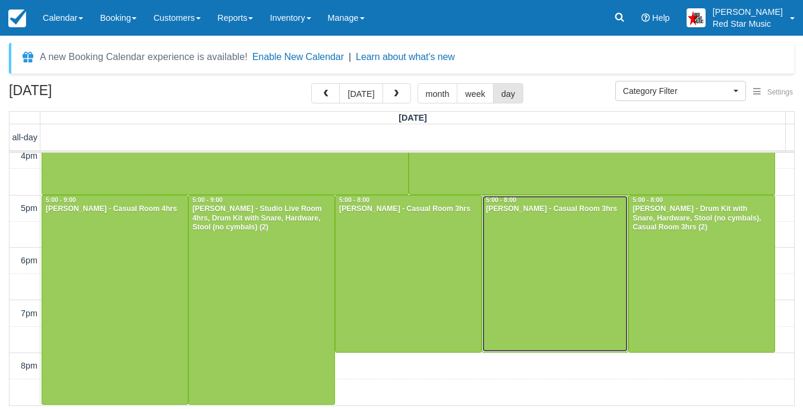
click at [525, 235] on div at bounding box center [555, 273] width 146 height 156
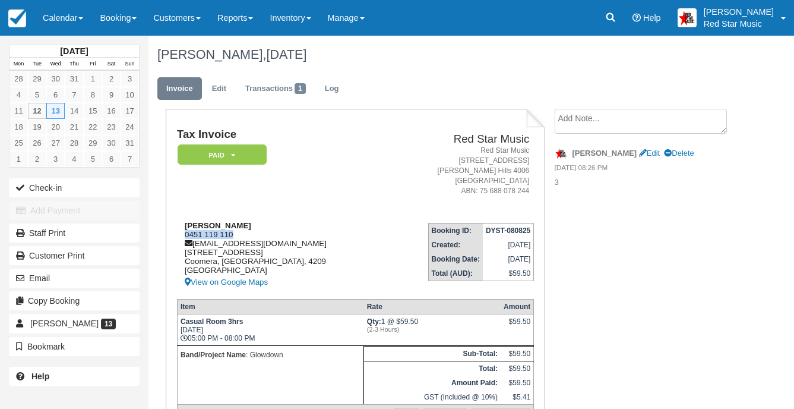
drag, startPoint x: 237, startPoint y: 236, endPoint x: 184, endPoint y: 238, distance: 52.9
click at [184, 238] on div "Thomas Hayes 0451 119 110 glowdownband@gmail.com 38 Flowers Dr, 2 Coomera, Quee…" at bounding box center [281, 255] width 209 height 68
copy div "0451 119 110"
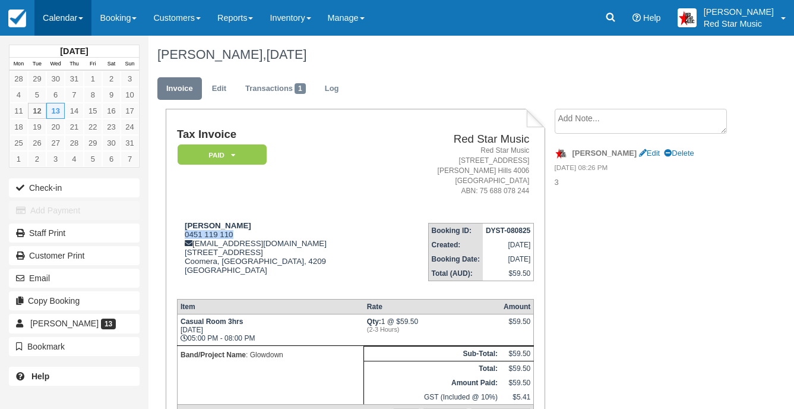
click at [70, 19] on link "Calendar" at bounding box center [62, 18] width 57 height 36
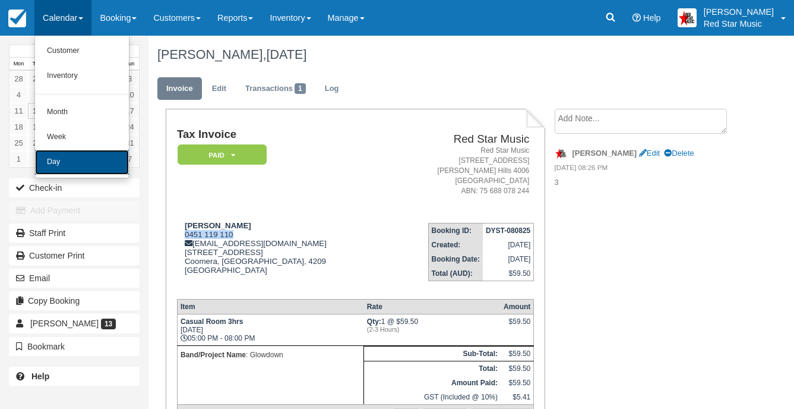
click at [89, 159] on link "Day" at bounding box center [82, 162] width 94 height 25
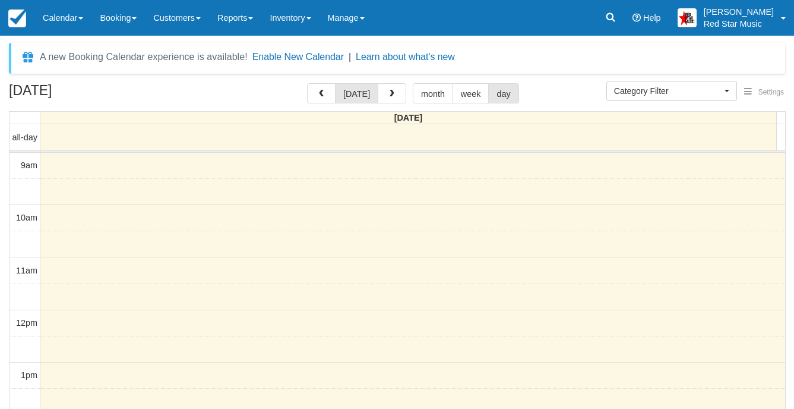
select select
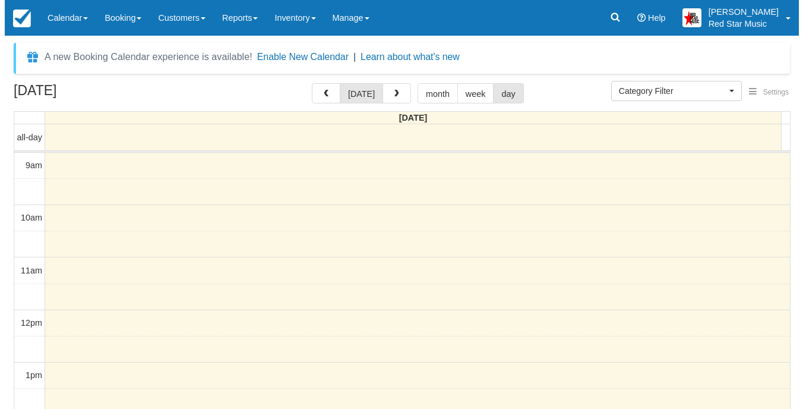
scroll to position [129, 0]
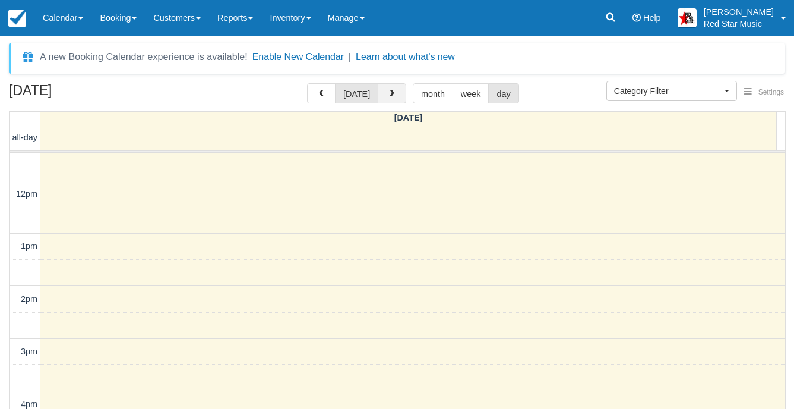
click at [388, 94] on span "button" at bounding box center [392, 94] width 8 height 8
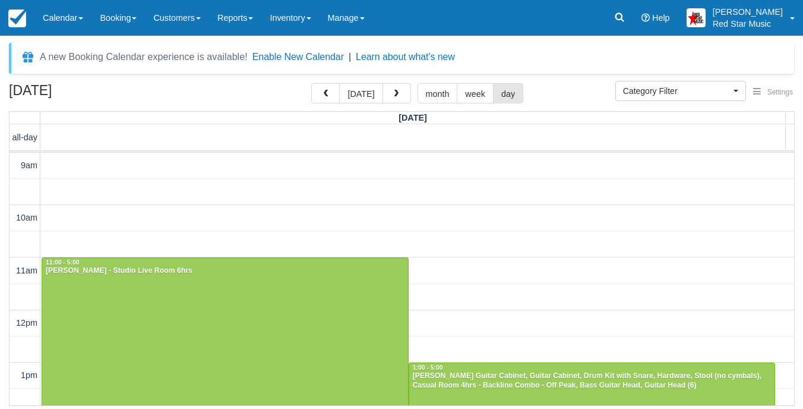
scroll to position [377, 0]
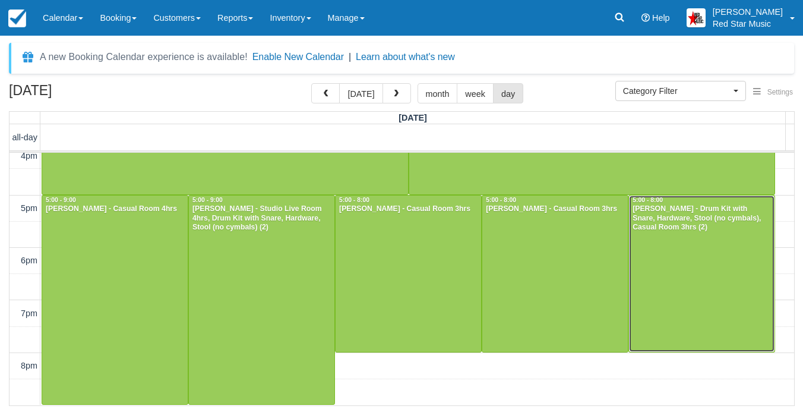
click at [680, 266] on div at bounding box center [702, 273] width 146 height 156
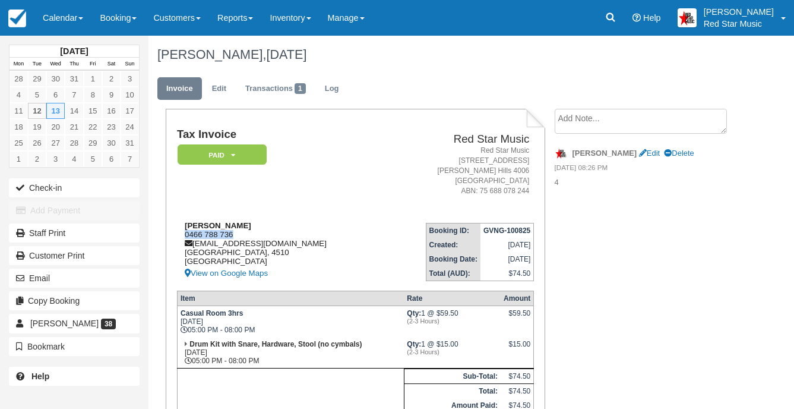
drag, startPoint x: 238, startPoint y: 232, endPoint x: 184, endPoint y: 234, distance: 54.1
click at [184, 234] on div "Tom Ewer 0466 788 736 thomasewer20@gmail.com Queensland, 4510 Australia View on…" at bounding box center [280, 250] width 207 height 59
copy div "0466 788 736"
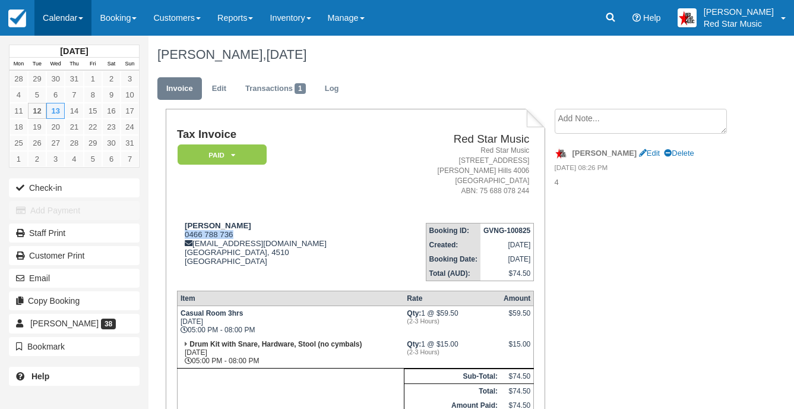
click at [68, 15] on link "Calendar" at bounding box center [62, 18] width 57 height 36
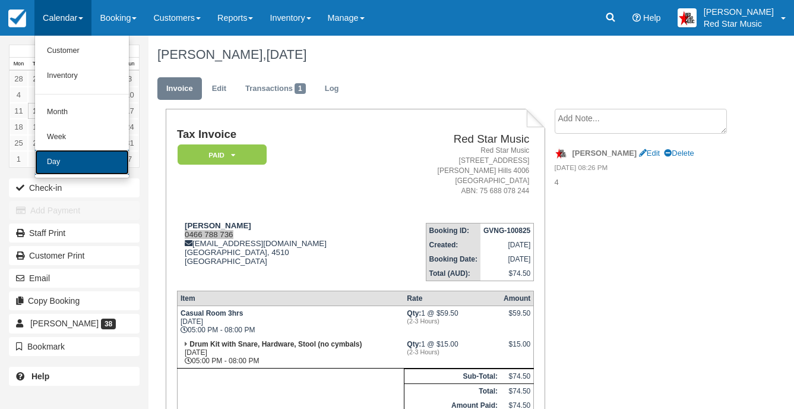
click at [99, 165] on link "Day" at bounding box center [82, 162] width 94 height 25
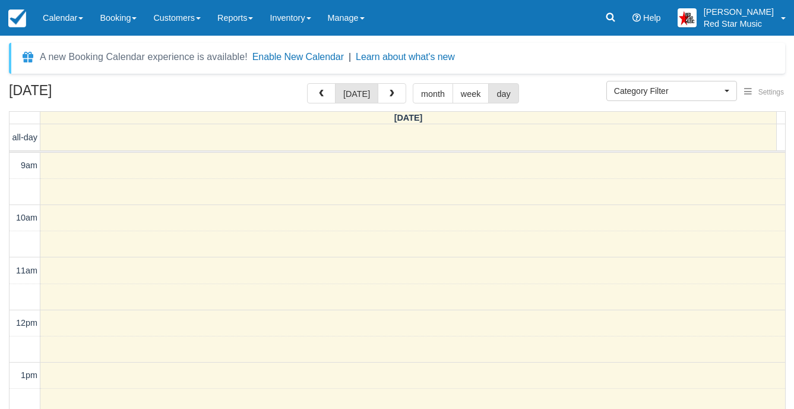
select select
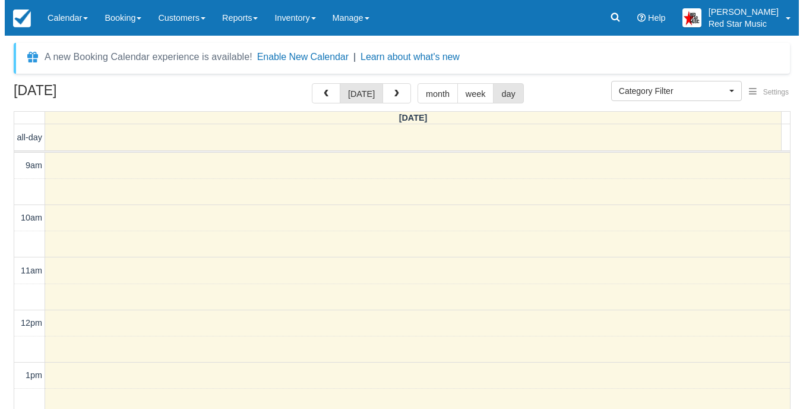
scroll to position [129, 0]
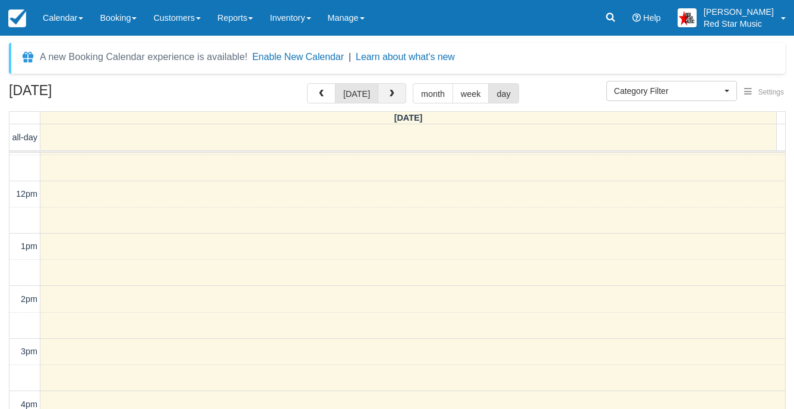
click at [385, 99] on button "button" at bounding box center [392, 93] width 29 height 20
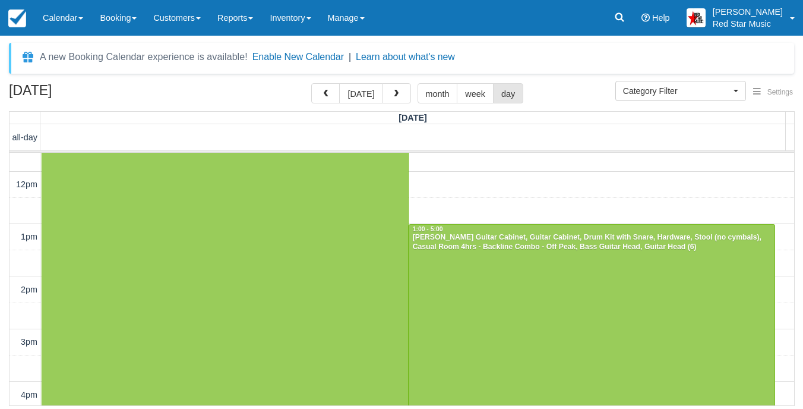
scroll to position [139, 0]
click at [491, 283] on div at bounding box center [592, 328] width 366 height 209
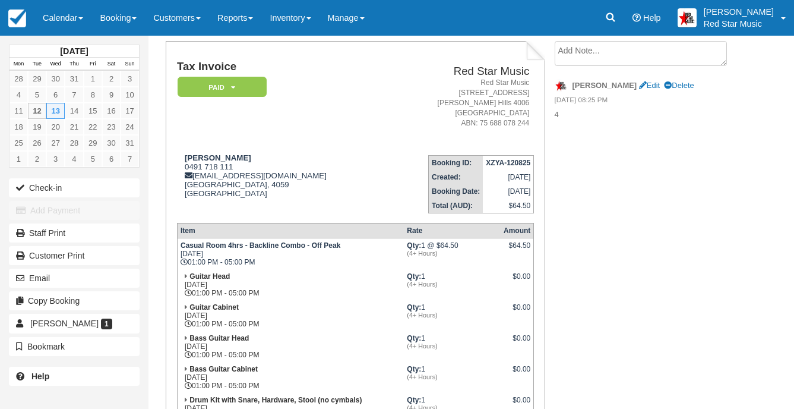
scroll to position [178, 0]
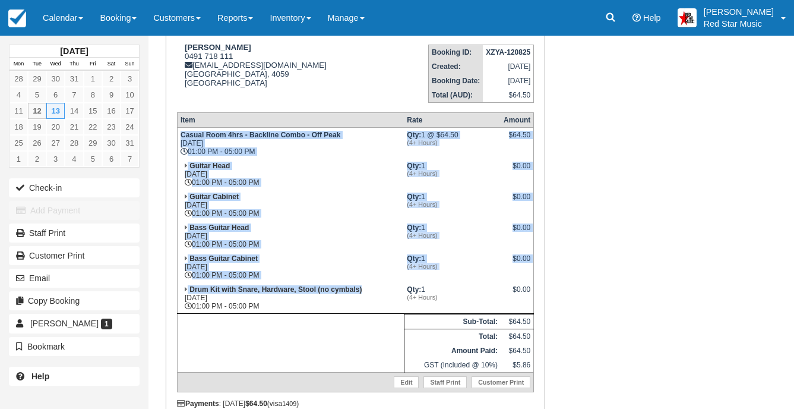
drag, startPoint x: 371, startPoint y: 292, endPoint x: 182, endPoint y: 133, distance: 247.0
click at [182, 133] on tbody "Casual Room 4hrs - Backline Combo - Off Peak Wed Aug 13, 2025 01:00 PM - 05:00 …" at bounding box center [355, 259] width 357 height 264
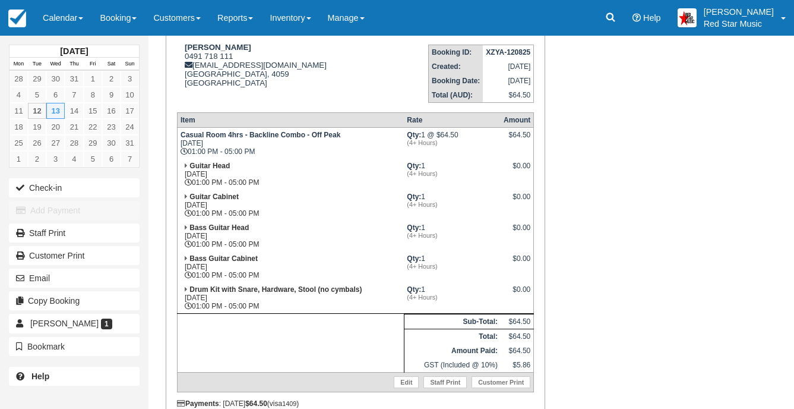
click at [583, 200] on div "Tax Invoice Paid   Pending Reserved Deposit Waiting Cancelled Red Star Music Re…" at bounding box center [447, 206] width 596 height 553
drag, startPoint x: 189, startPoint y: 165, endPoint x: 229, endPoint y: 162, distance: 40.5
click at [229, 162] on strong "Guitar Head" at bounding box center [210, 166] width 40 height 8
drag, startPoint x: 229, startPoint y: 162, endPoint x: 238, endPoint y: 191, distance: 30.4
click at [238, 191] on td "Guitar Cabinet Wed Aug 13, 2025 01:00 PM - 05:00 PM" at bounding box center [290, 205] width 227 height 31
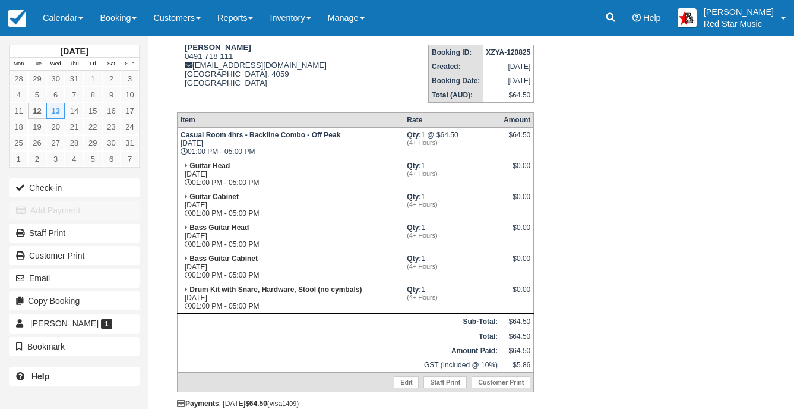
drag, startPoint x: 238, startPoint y: 191, endPoint x: 195, endPoint y: 166, distance: 49.8
click at [195, 165] on strong "Guitar Head" at bounding box center [210, 166] width 40 height 8
drag, startPoint x: 193, startPoint y: 165, endPoint x: 231, endPoint y: 200, distance: 51.7
click at [231, 200] on tbody "Casual Room 4hrs - Backline Combo - Off Peak Wed Aug 13, 2025 01:00 PM - 05:00 …" at bounding box center [355, 259] width 357 height 264
drag, startPoint x: 231, startPoint y: 200, endPoint x: 264, endPoint y: 198, distance: 33.9
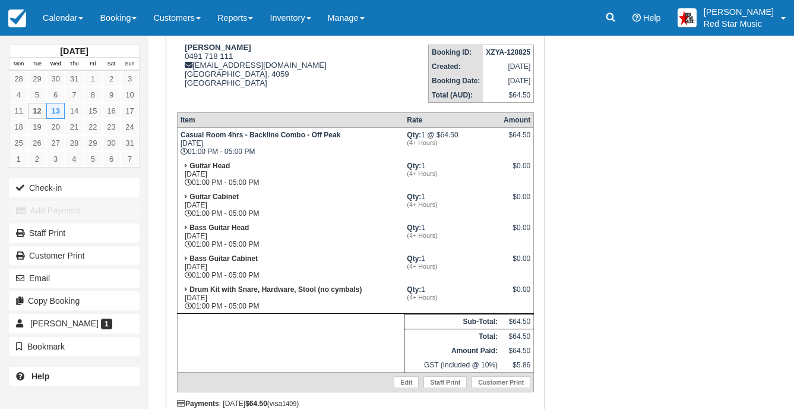
click at [264, 198] on td "Guitar Cabinet Wed Aug 13, 2025 01:00 PM - 05:00 PM" at bounding box center [290, 205] width 227 height 31
drag, startPoint x: 190, startPoint y: 224, endPoint x: 258, endPoint y: 258, distance: 75.7
click at [258, 258] on tbody "Casual Room 4hrs - Backline Combo - Off Peak Wed Aug 13, 2025 01:00 PM - 05:00 …" at bounding box center [355, 259] width 357 height 264
click at [279, 294] on td "Drum Kit with Snare, Hardware, Stool (no cymbals) Wed Aug 13, 2025 01:00 PM - 0…" at bounding box center [290, 297] width 227 height 31
drag, startPoint x: 307, startPoint y: 270, endPoint x: 189, endPoint y: 287, distance: 118.9
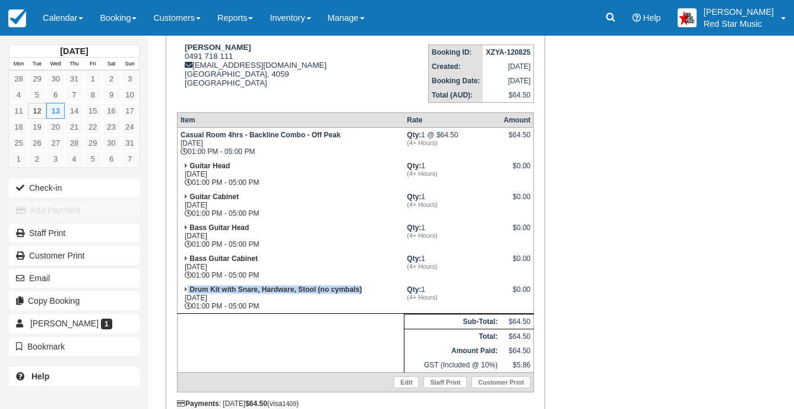
click at [190, 287] on strong "Drum Kit with Snare, Hardware, Stool (no cymbals)" at bounding box center [276, 289] width 172 height 8
drag, startPoint x: 189, startPoint y: 287, endPoint x: 322, endPoint y: 316, distance: 136.2
click at [321, 317] on td at bounding box center [290, 342] width 227 height 59
drag, startPoint x: 319, startPoint y: 286, endPoint x: 354, endPoint y: 288, distance: 35.1
click at [354, 288] on strong "Drum Kit with Snare, Hardware, Stool (no cymbals)" at bounding box center [276, 289] width 172 height 8
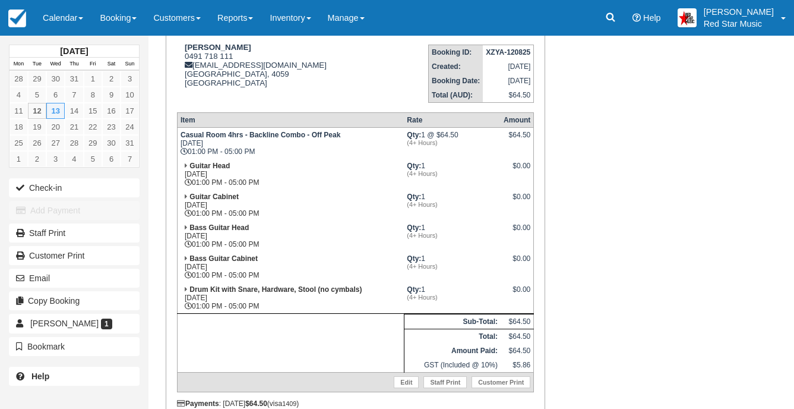
click at [356, 284] on td "Drum Kit with Snare, Hardware, Stool (no cymbals) Wed Aug 13, 2025 01:00 PM - 0…" at bounding box center [290, 297] width 227 height 31
click at [231, 168] on td "Guitar Head Wed Aug 13, 2025 01:00 PM - 05:00 PM" at bounding box center [290, 174] width 227 height 31
drag, startPoint x: 260, startPoint y: 316, endPoint x: 184, endPoint y: 326, distance: 76.1
click at [184, 326] on td at bounding box center [290, 342] width 227 height 59
drag, startPoint x: 72, startPoint y: 10, endPoint x: 55, endPoint y: 1, distance: 18.9
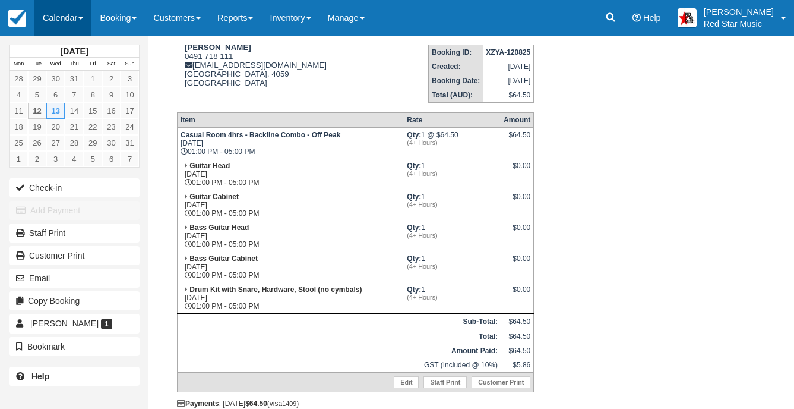
click at [71, 11] on link "Calendar" at bounding box center [62, 18] width 57 height 36
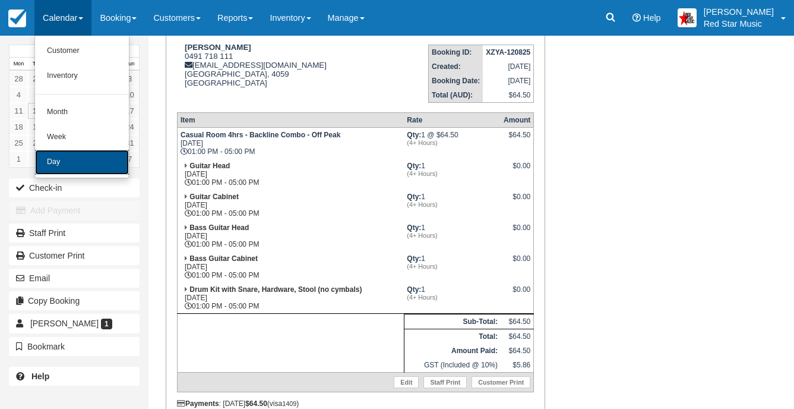
click at [71, 165] on link "Day" at bounding box center [82, 162] width 94 height 25
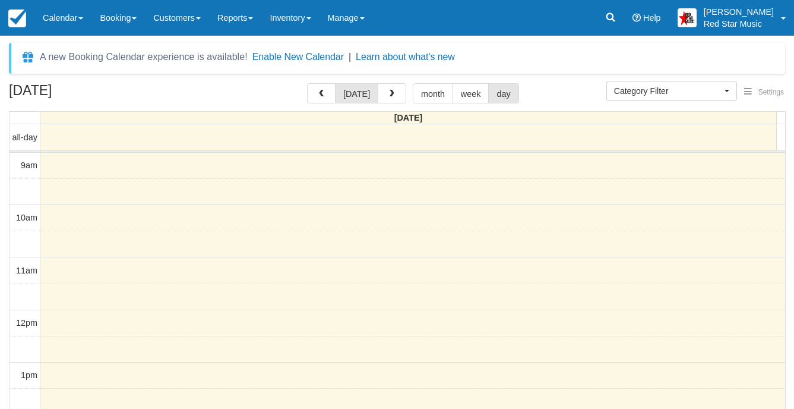
select select
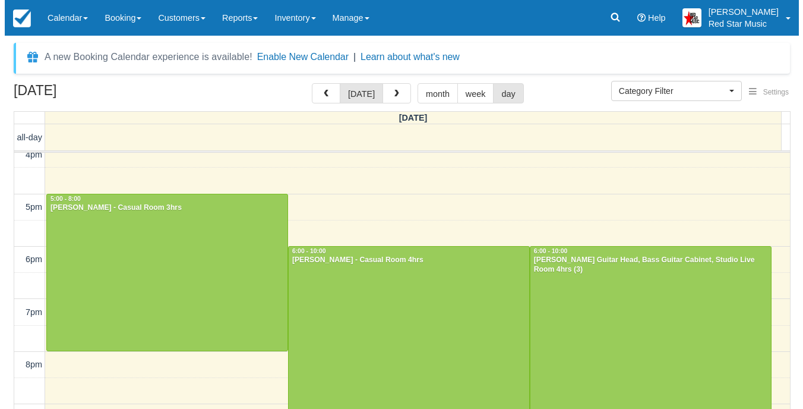
scroll to position [391, 0]
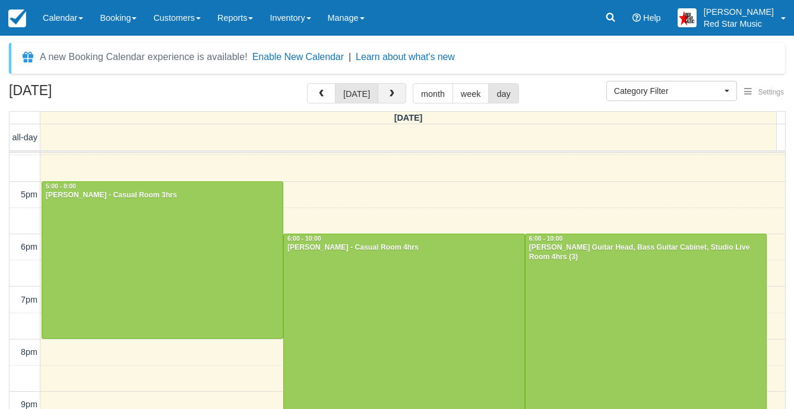
click at [395, 92] on button "button" at bounding box center [392, 93] width 29 height 20
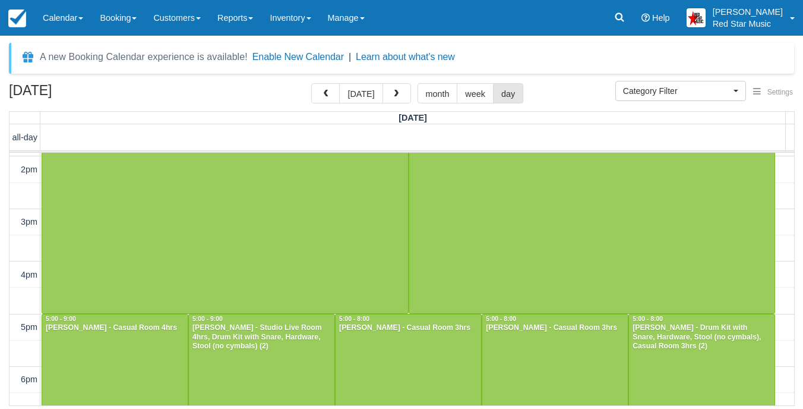
scroll to position [199, 0]
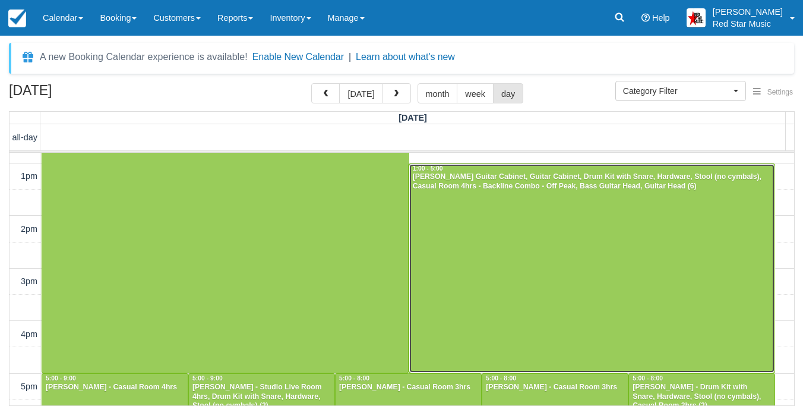
click at [452, 229] on div at bounding box center [592, 268] width 366 height 209
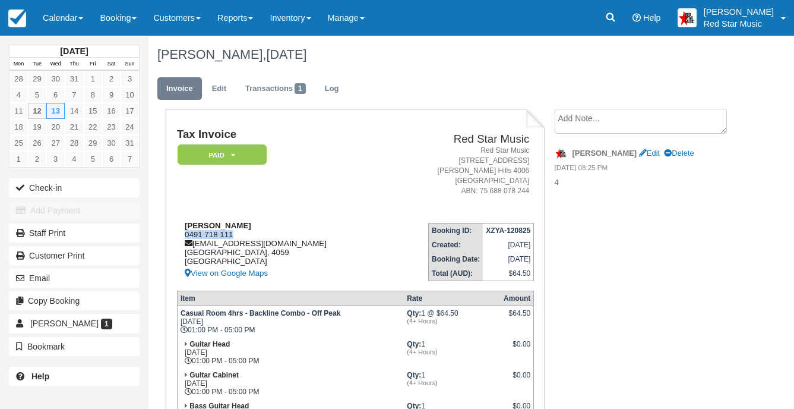
drag, startPoint x: 235, startPoint y: 234, endPoint x: 184, endPoint y: 235, distance: 51.7
click at [184, 235] on div "Declan Bradbury 0491 718 111 declanbradbury@gmail.com Queensland, 4059 Australi…" at bounding box center [281, 250] width 209 height 59
copy div "0491 718 111"
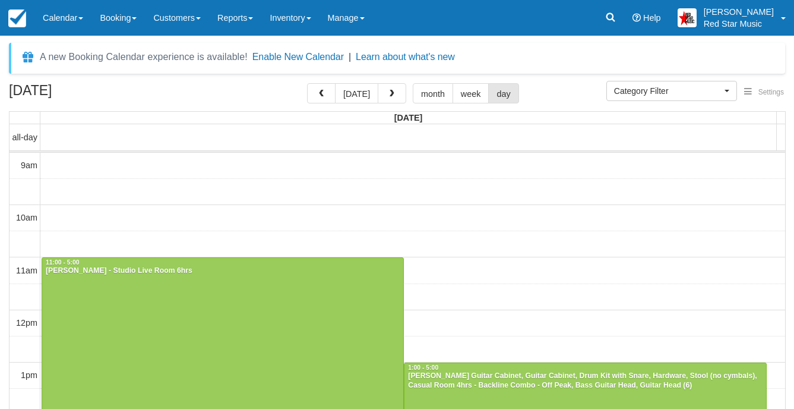
select select
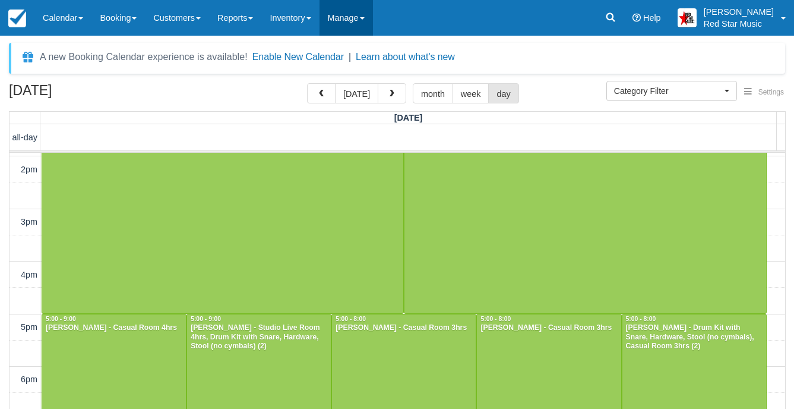
scroll to position [101, 0]
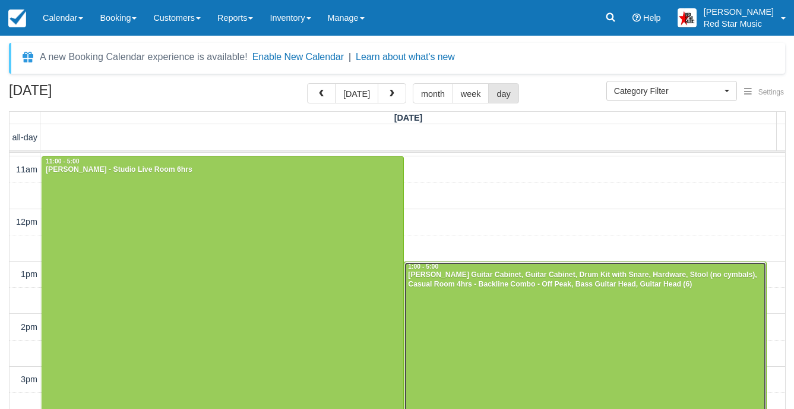
click at [552, 378] on div at bounding box center [585, 366] width 361 height 209
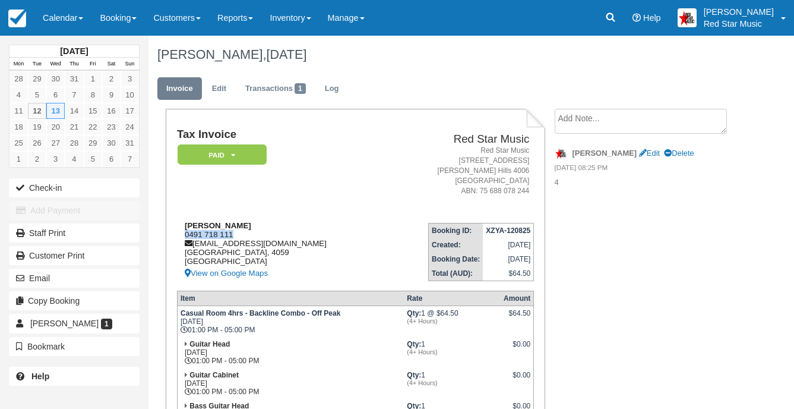
drag, startPoint x: 235, startPoint y: 237, endPoint x: 184, endPoint y: 236, distance: 51.1
click at [184, 236] on div "Declan Bradbury 0491 718 111 declanbradbury@gmail.com Queensland, 4059 Australi…" at bounding box center [281, 250] width 209 height 59
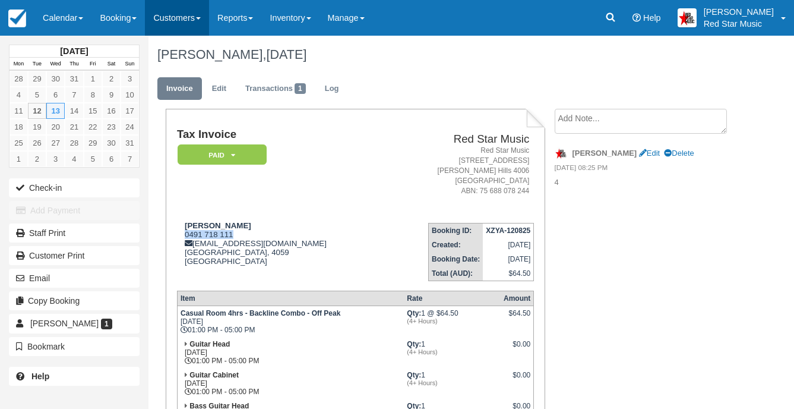
copy div "0491 718 111"
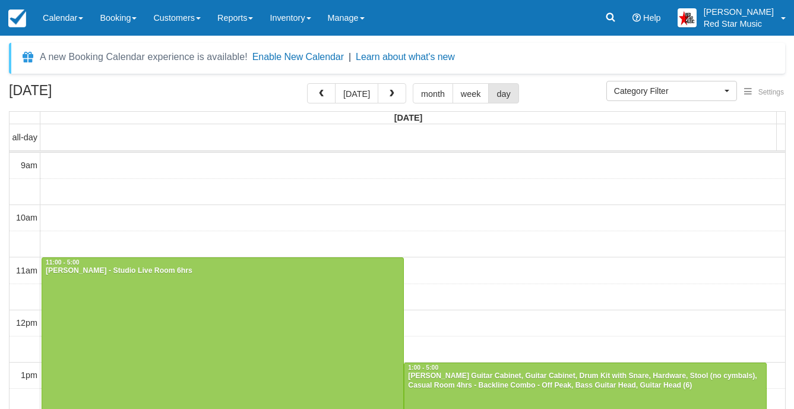
select select
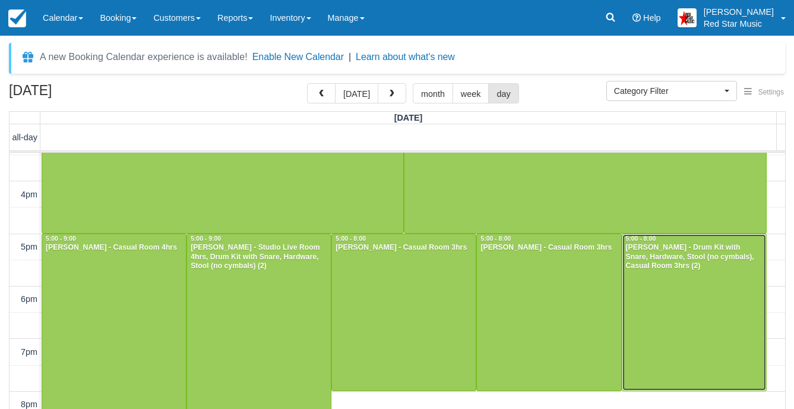
click at [649, 261] on div "[PERSON_NAME] - Drum Kit with Snare, Hardware, Stool (no cymbals), Casual Room …" at bounding box center [695, 257] width 138 height 29
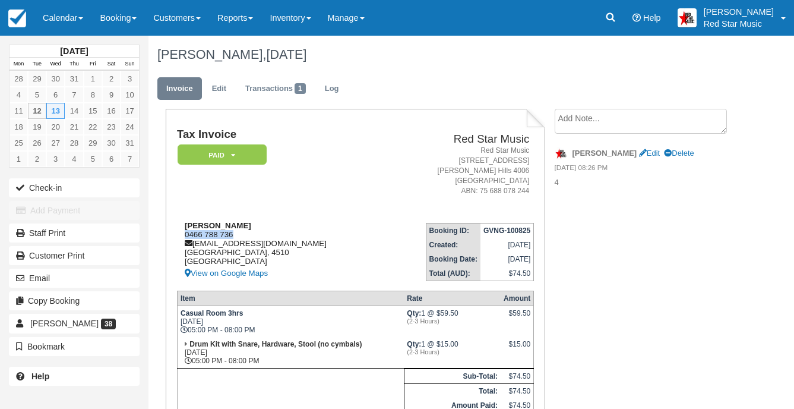
drag, startPoint x: 238, startPoint y: 231, endPoint x: 176, endPoint y: 234, distance: 61.3
click at [177, 234] on div "[PERSON_NAME] 0466 788 736 [EMAIL_ADDRESS][DOMAIN_NAME] [GEOGRAPHIC_DATA] [GEOG…" at bounding box center [280, 250] width 207 height 59
copy div "0466 788 736"
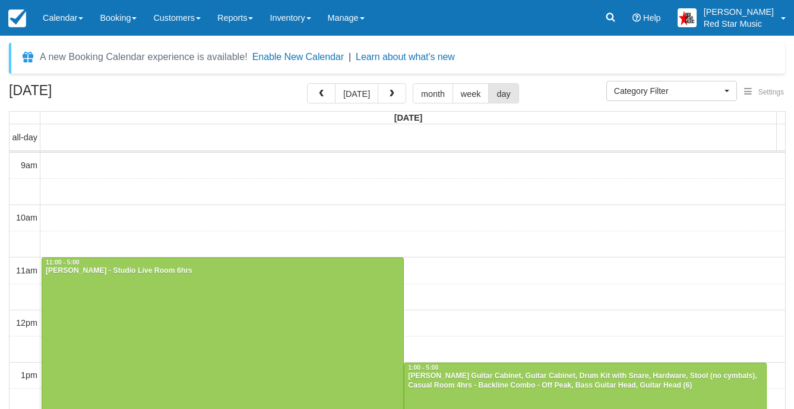
select select
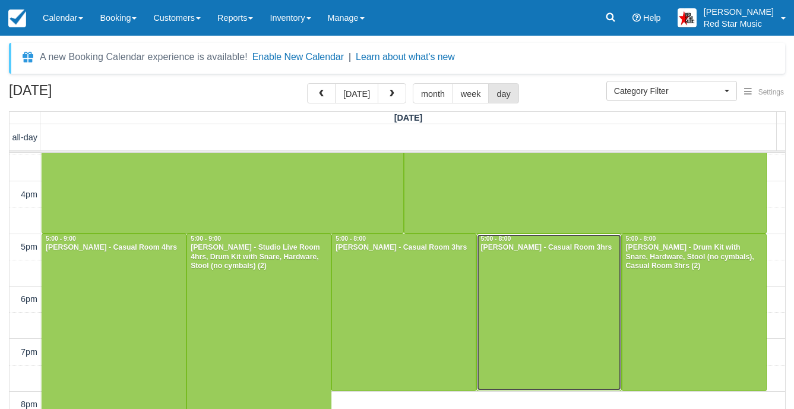
click at [550, 255] on div at bounding box center [549, 312] width 144 height 156
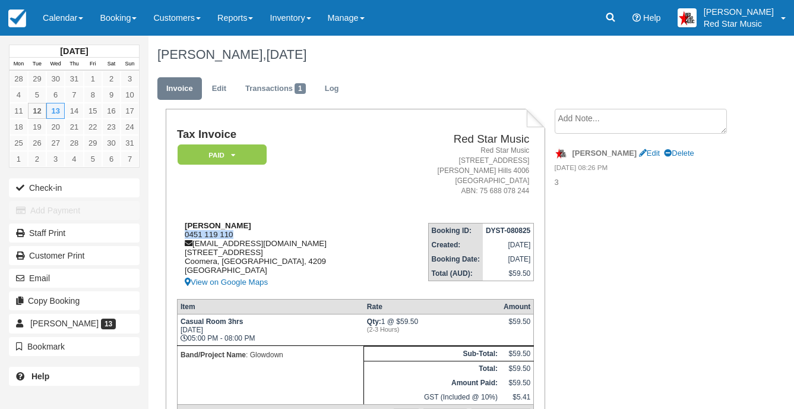
drag, startPoint x: 231, startPoint y: 231, endPoint x: 187, endPoint y: 238, distance: 44.5
click at [187, 238] on div "[PERSON_NAME] 0451 119 110 [EMAIL_ADDRESS][DOMAIN_NAME] [STREET_ADDRESS] View o…" at bounding box center [281, 255] width 209 height 68
drag, startPoint x: 187, startPoint y: 238, endPoint x: 390, endPoint y: 245, distance: 203.9
click at [412, 245] on td "Booking ID: DYST-080825 Created: August 8, 2025 Booking Date: August 13, 2025 T…" at bounding box center [460, 251] width 149 height 76
drag, startPoint x: 241, startPoint y: 234, endPoint x: 184, endPoint y: 236, distance: 57.1
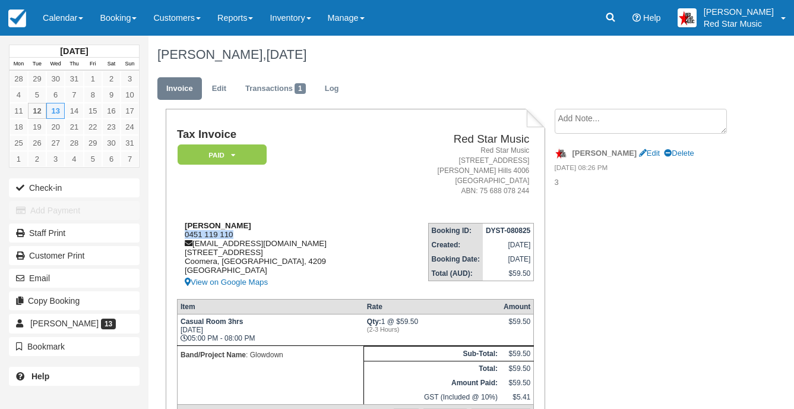
click at [184, 236] on div "Thomas Hayes 0451 119 110 glowdownband@gmail.com 38 Flowers Dr, 2 Coomera, Quee…" at bounding box center [281, 255] width 209 height 68
copy div "0451 119 110"
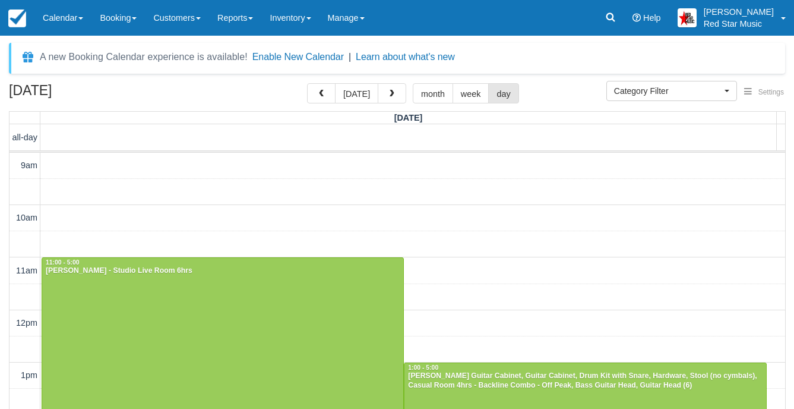
select select
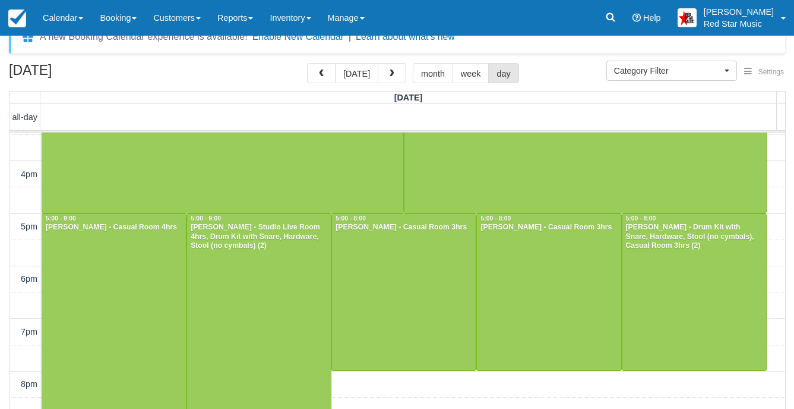
scroll to position [38, 0]
